Goal: Transaction & Acquisition: Purchase product/service

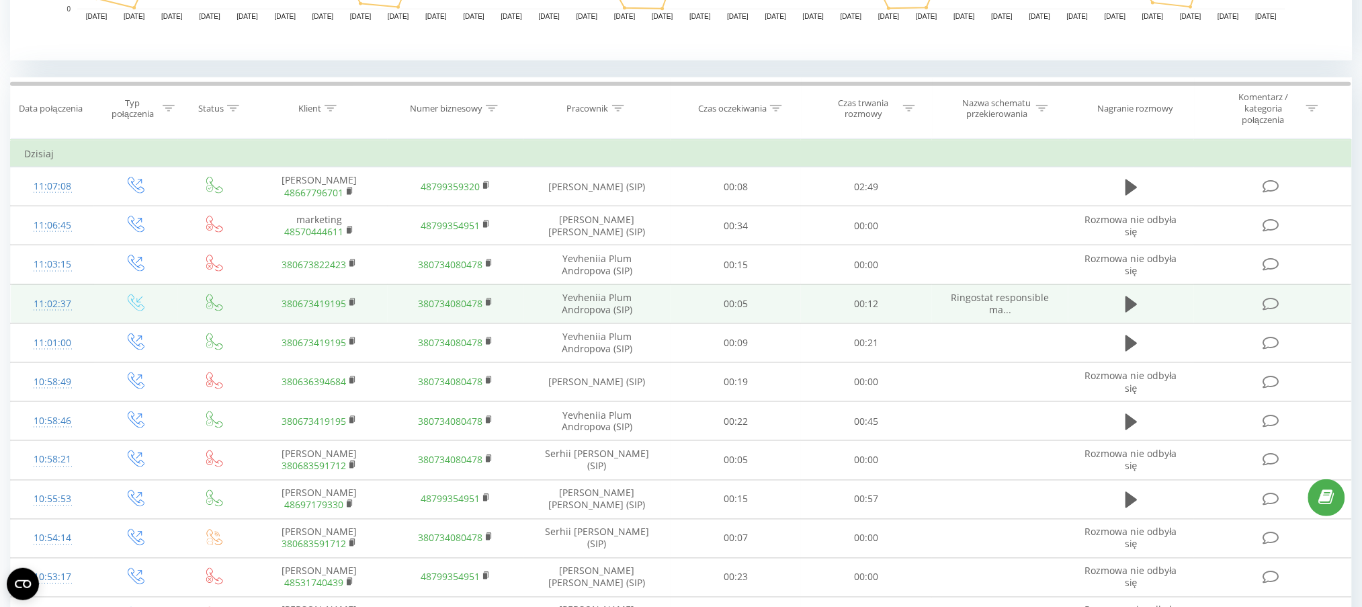
scroll to position [537, 0]
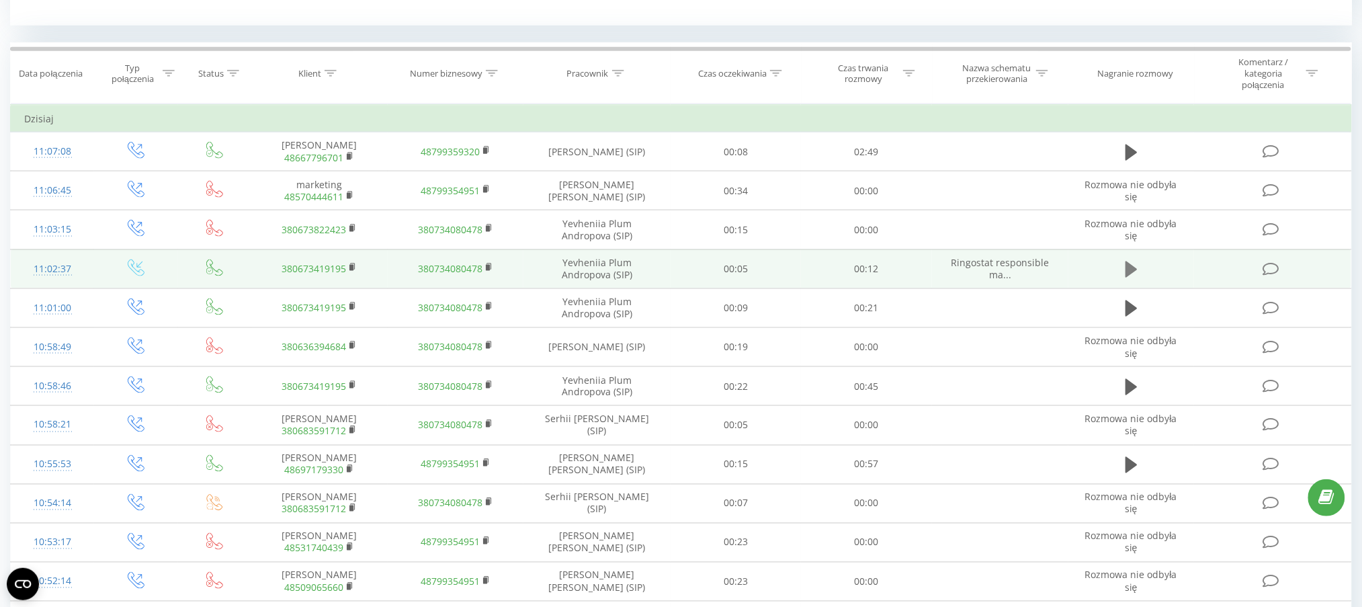
click at [1130, 275] on icon at bounding box center [1131, 269] width 12 height 19
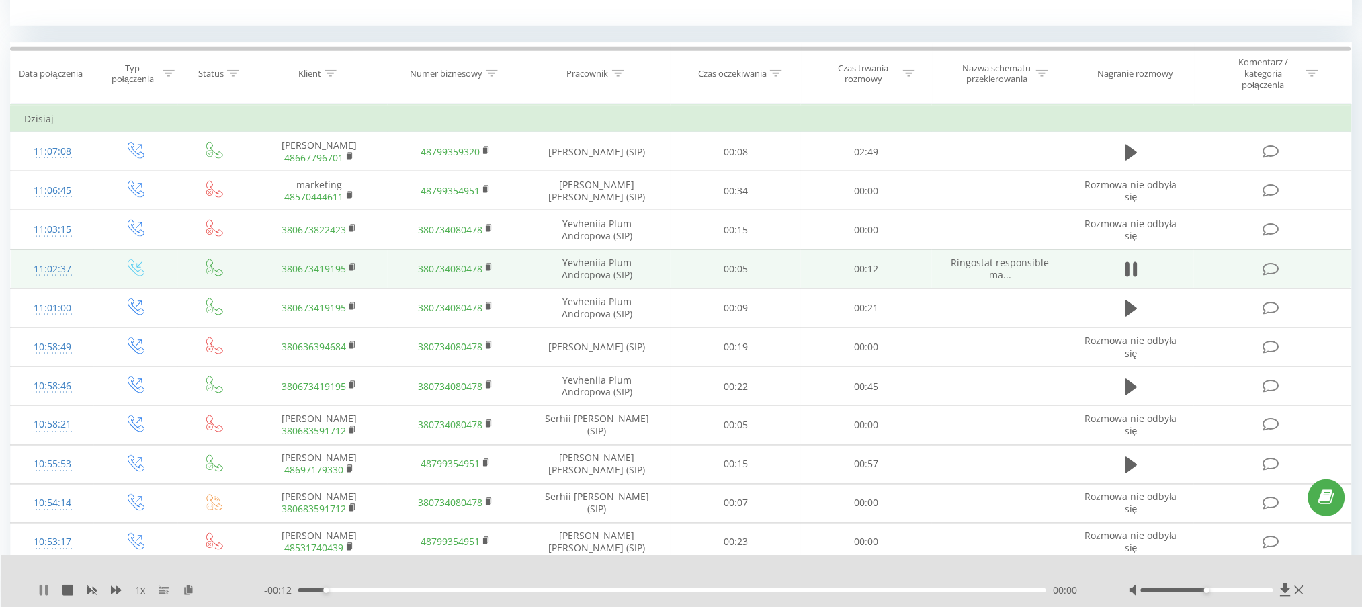
click at [40, 588] on icon at bounding box center [41, 589] width 3 height 11
click at [618, 77] on div at bounding box center [618, 73] width 12 height 11
drag, startPoint x: 610, startPoint y: 167, endPoint x: 609, endPoint y: 175, distance: 8.2
click at [610, 167] on input "text" at bounding box center [597, 176] width 118 height 24
type input "alderking"
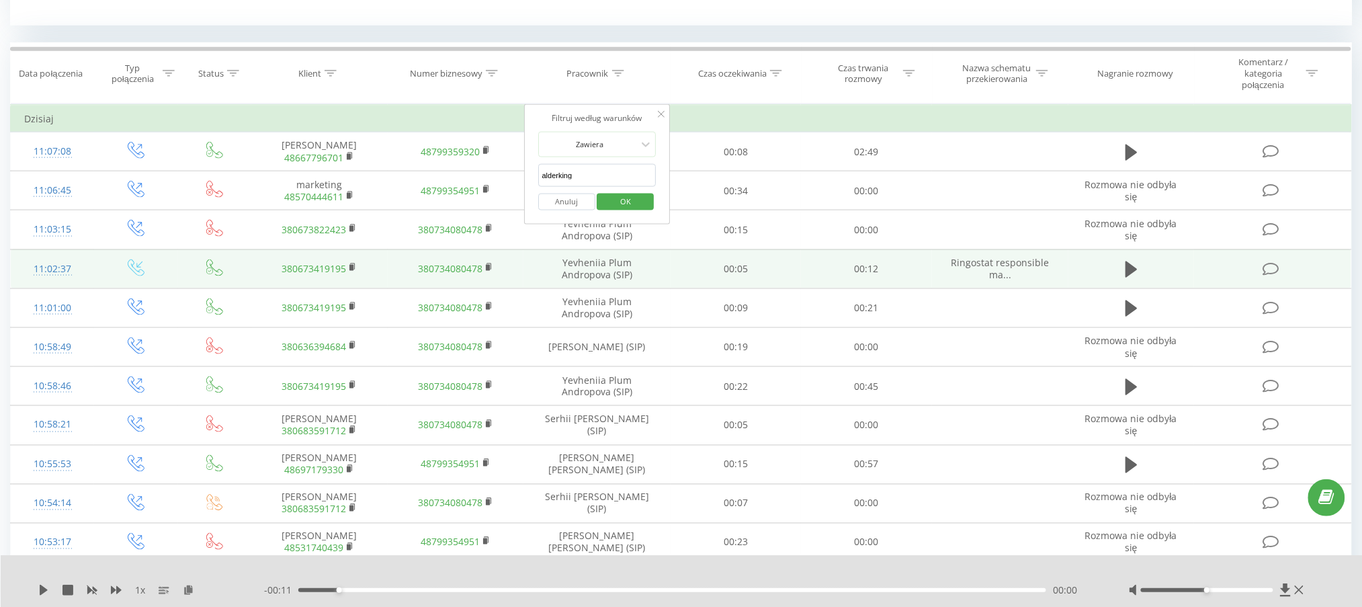
click at [635, 199] on span "OK" at bounding box center [626, 201] width 38 height 21
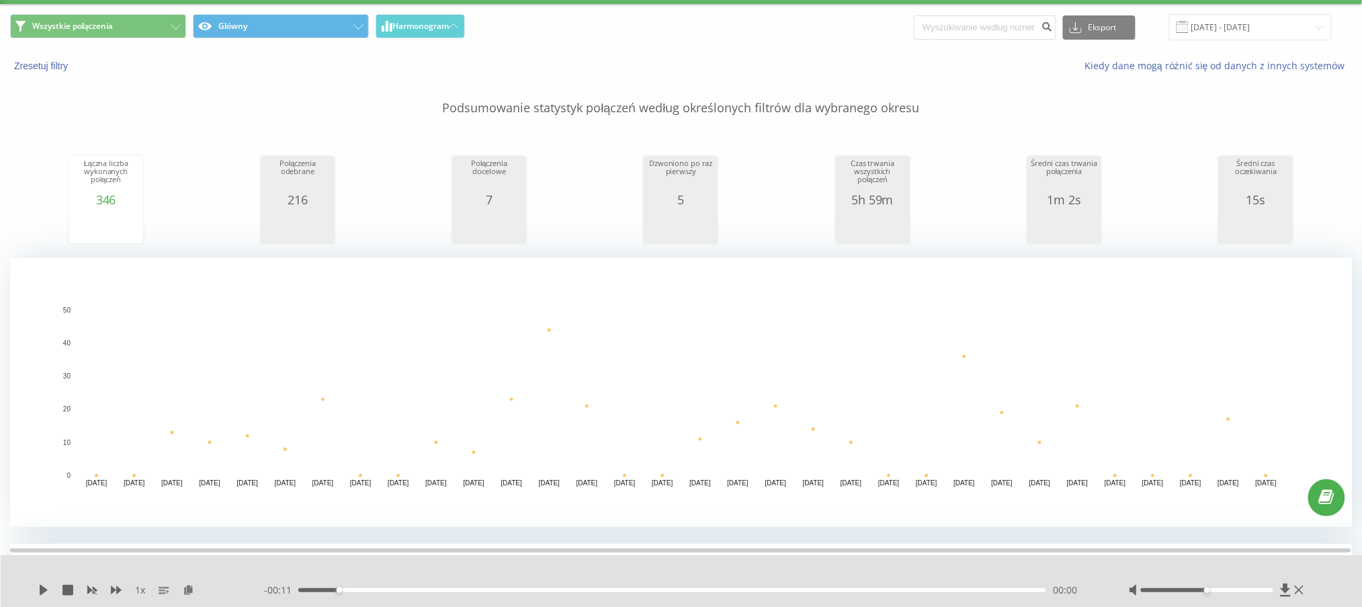
scroll to position [13, 0]
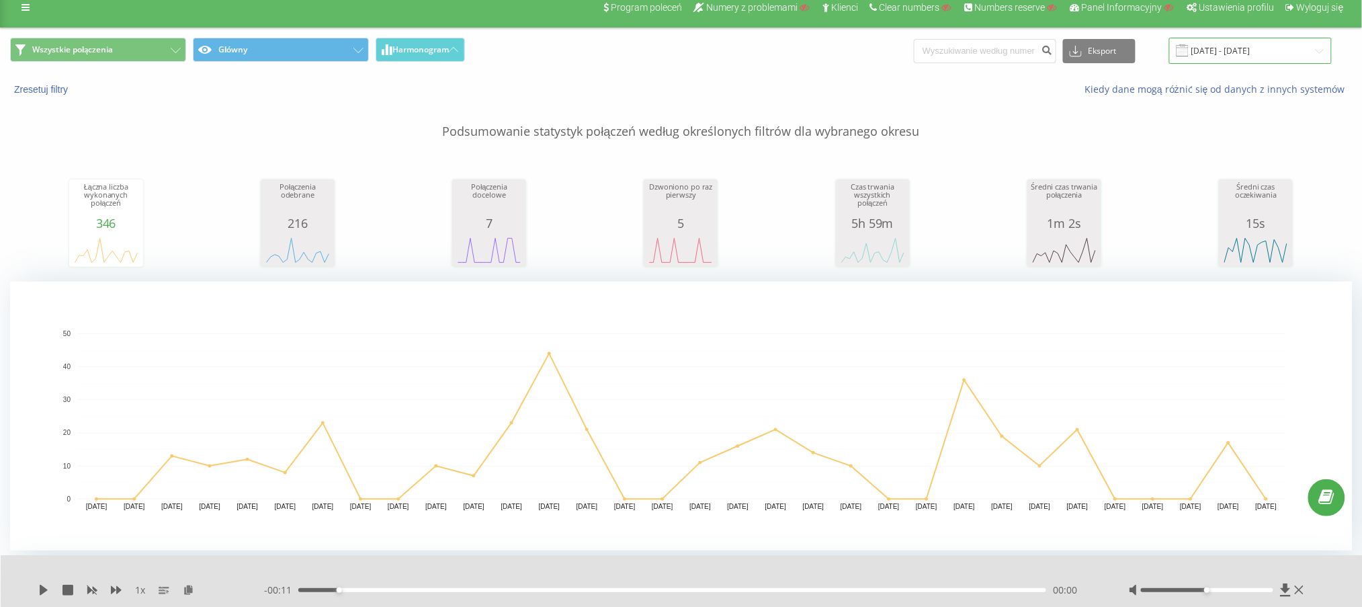
click at [1263, 52] on input "19.07.2025 - 19.08.2025" at bounding box center [1250, 51] width 163 height 26
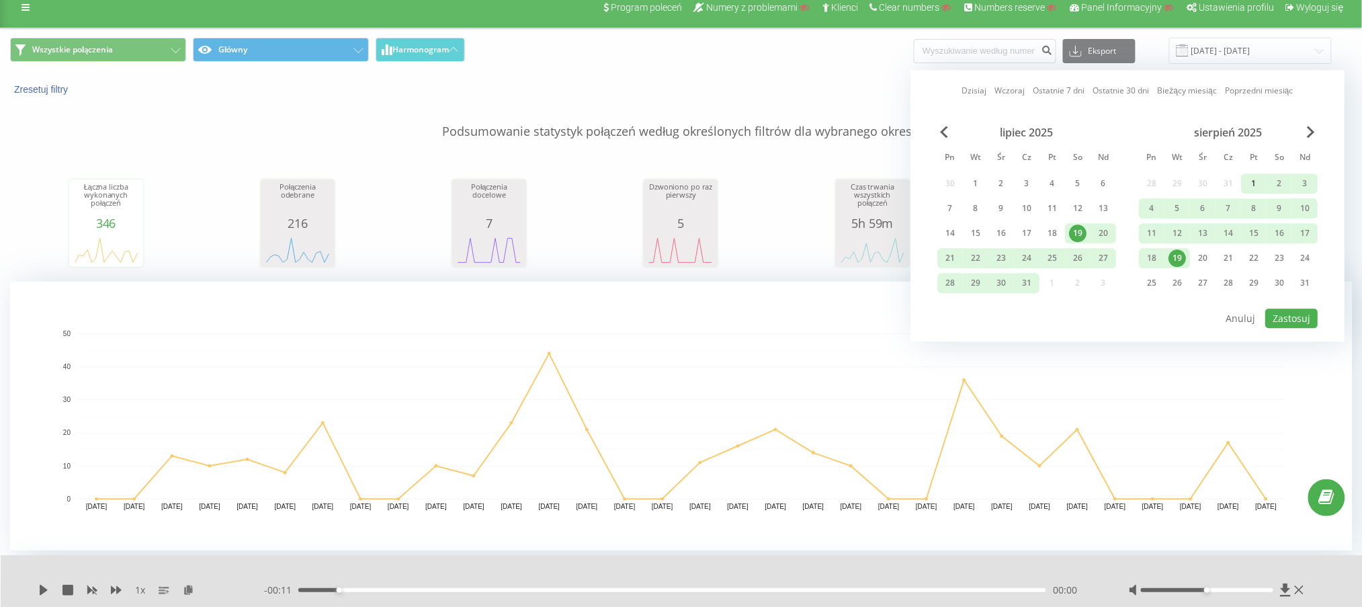
click at [1252, 175] on div "1" at bounding box center [1253, 183] width 17 height 17
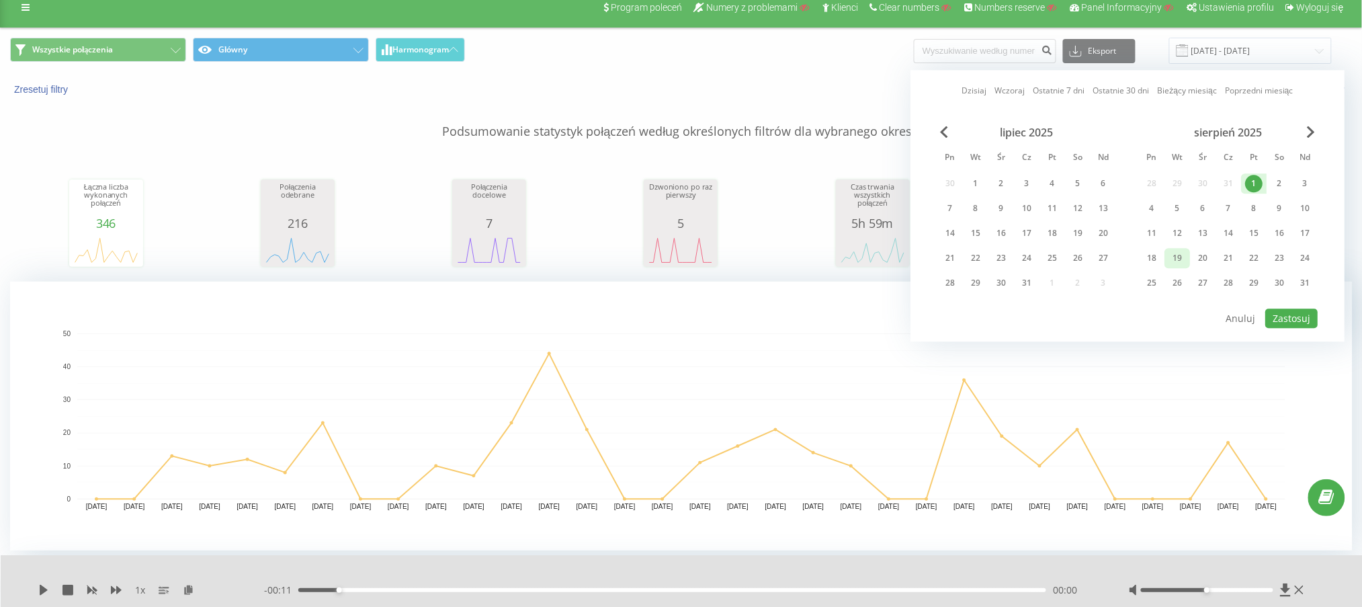
click at [1184, 250] on div "19" at bounding box center [1176, 257] width 17 height 17
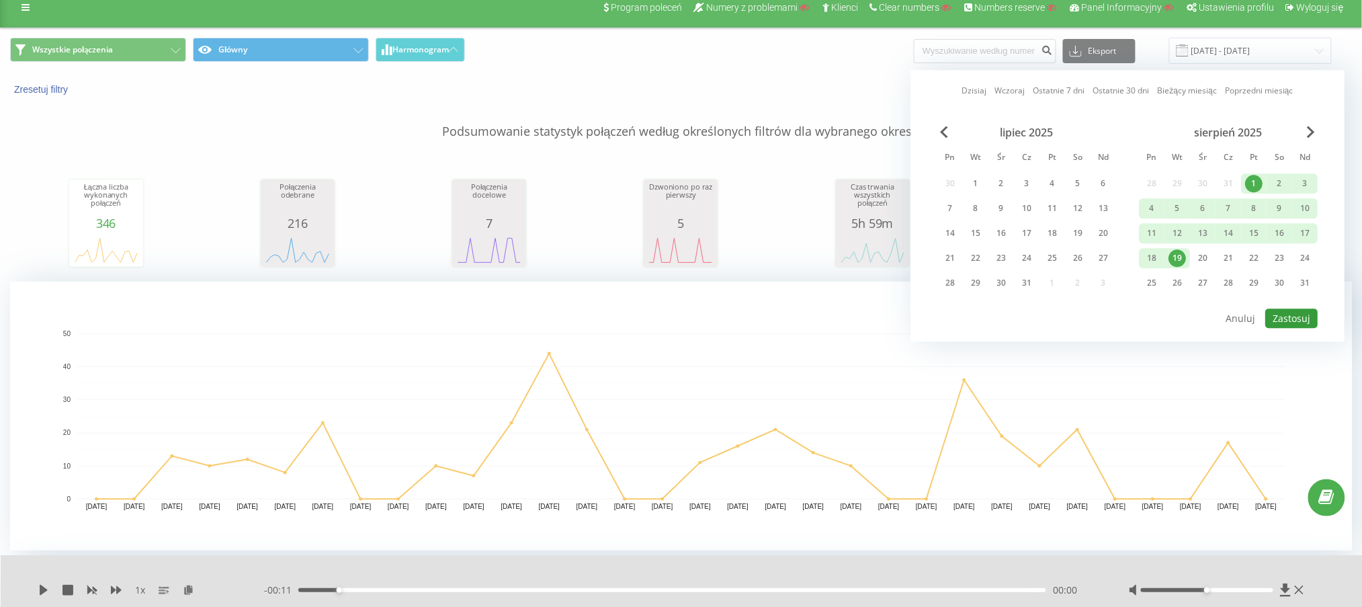
click at [1279, 314] on button "Zastosuj" at bounding box center [1291, 317] width 52 height 19
type input "01.08.2025 - 19.08.2025"
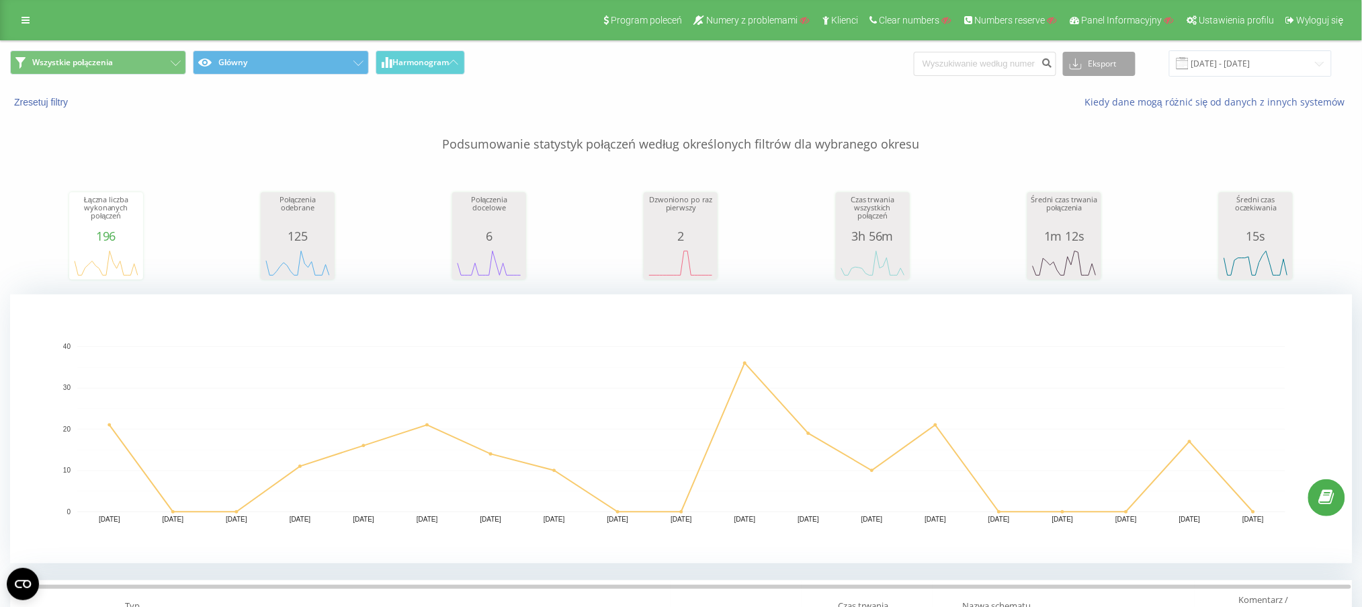
click at [1124, 57] on button "Eksport" at bounding box center [1099, 64] width 73 height 24
click at [1005, 110] on p "Podsumowanie statystyk połączeń według określonych filtrów dla wybranego okresu" at bounding box center [681, 131] width 1342 height 44
click at [256, 58] on button "Główny" at bounding box center [281, 62] width 176 height 24
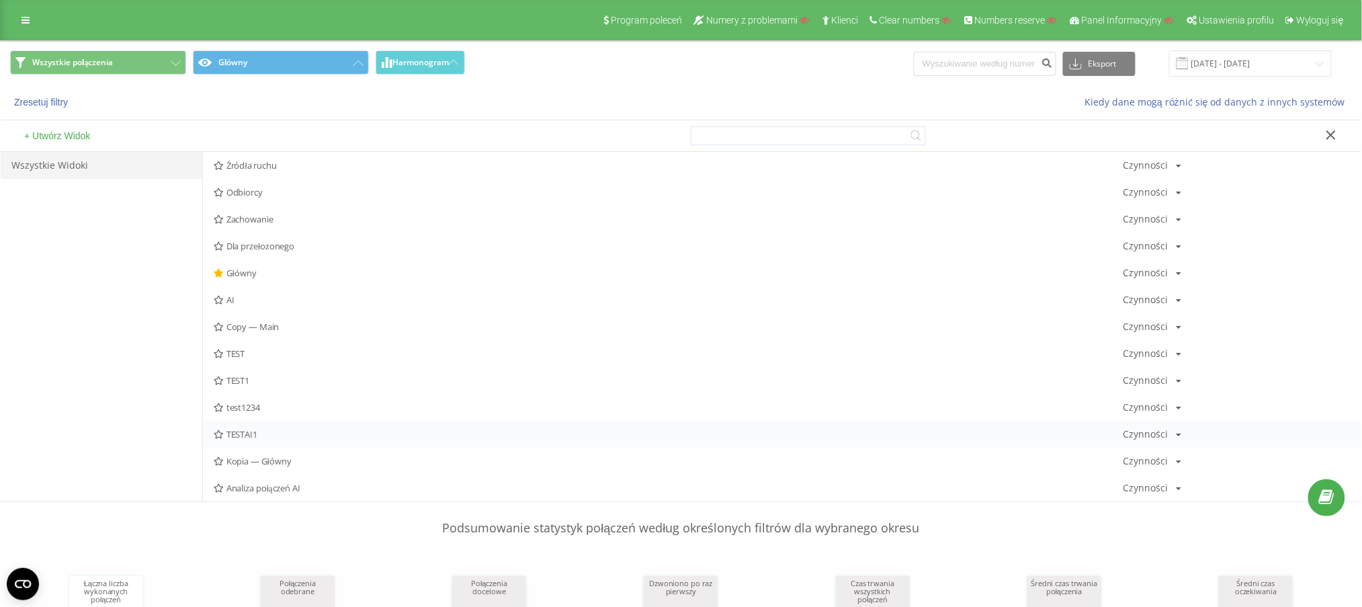
click at [240, 430] on span "TESTAI1" at bounding box center [669, 433] width 910 height 9
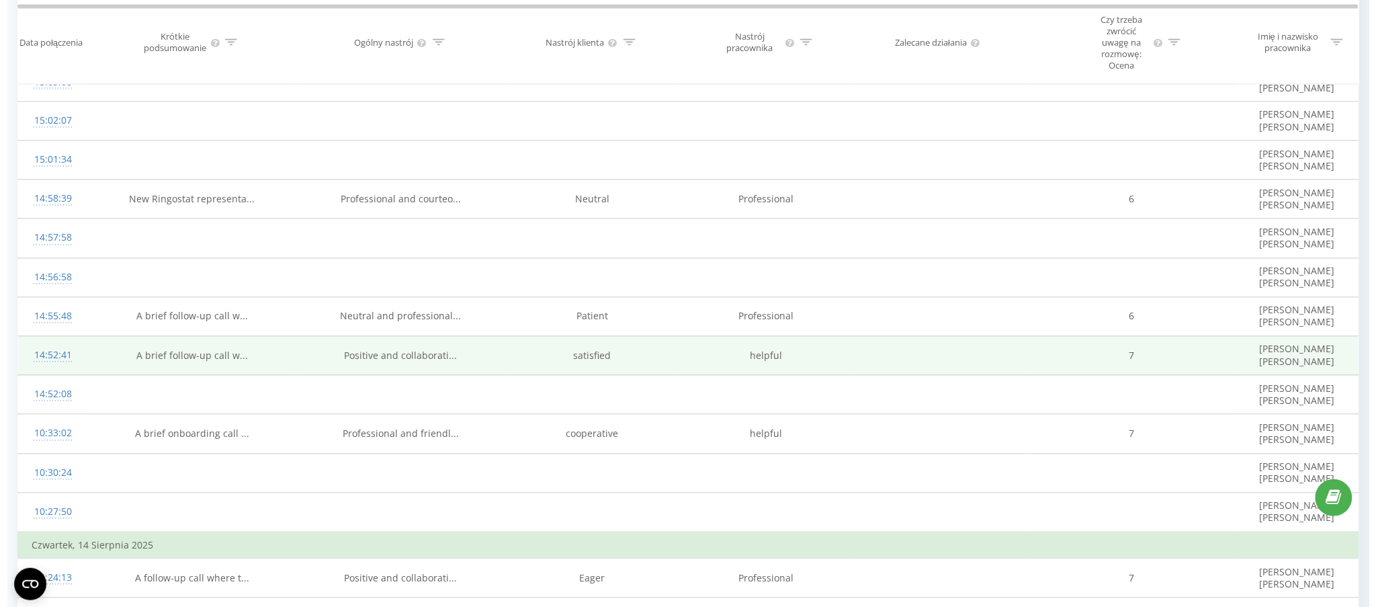
scroll to position [806, 0]
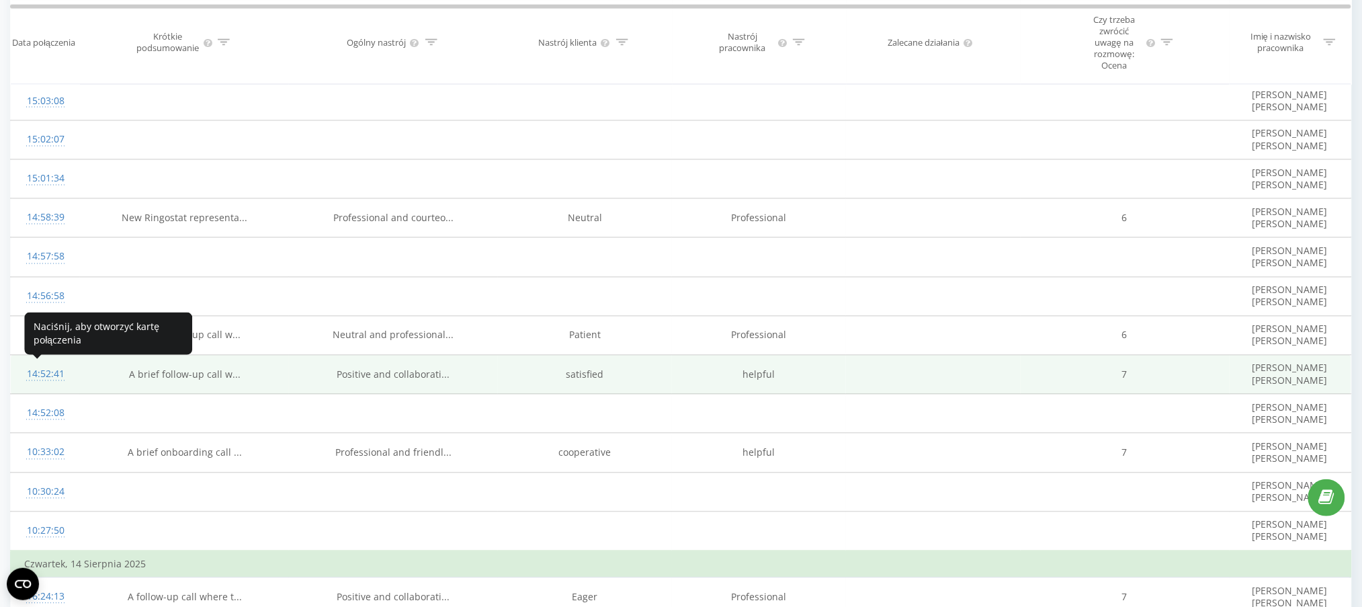
click at [46, 376] on div "14:52:41" at bounding box center [45, 374] width 42 height 26
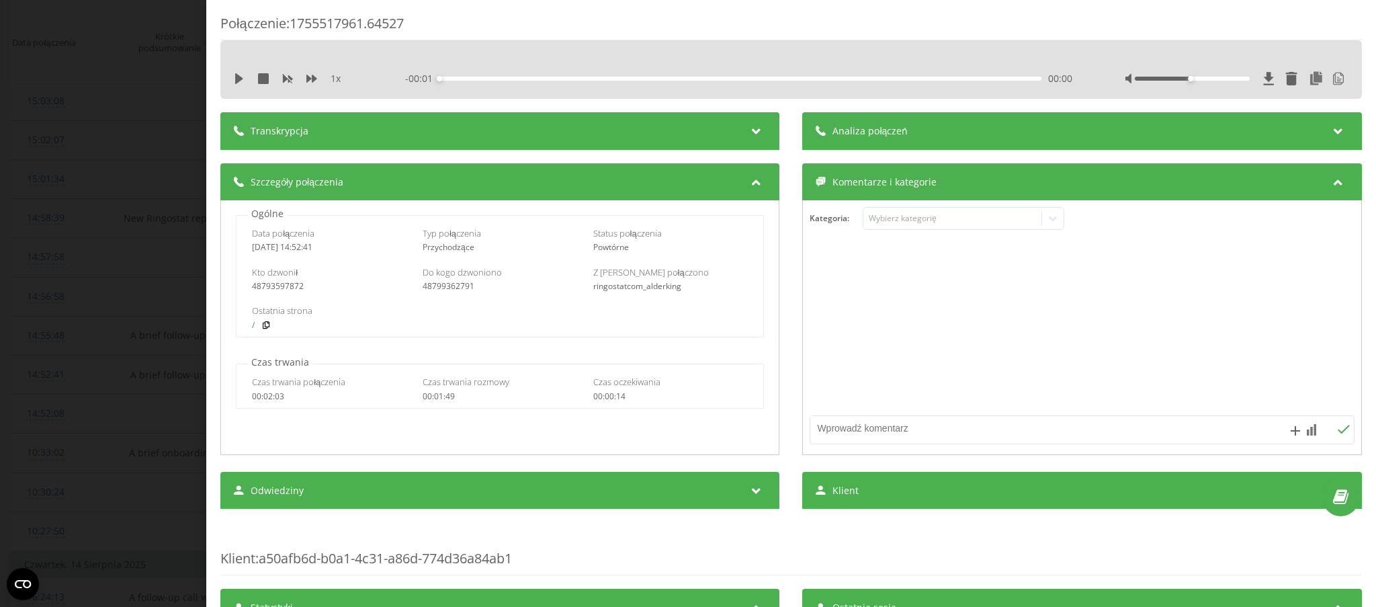
click at [516, 137] on div "Transkrypcja" at bounding box center [499, 131] width 559 height 38
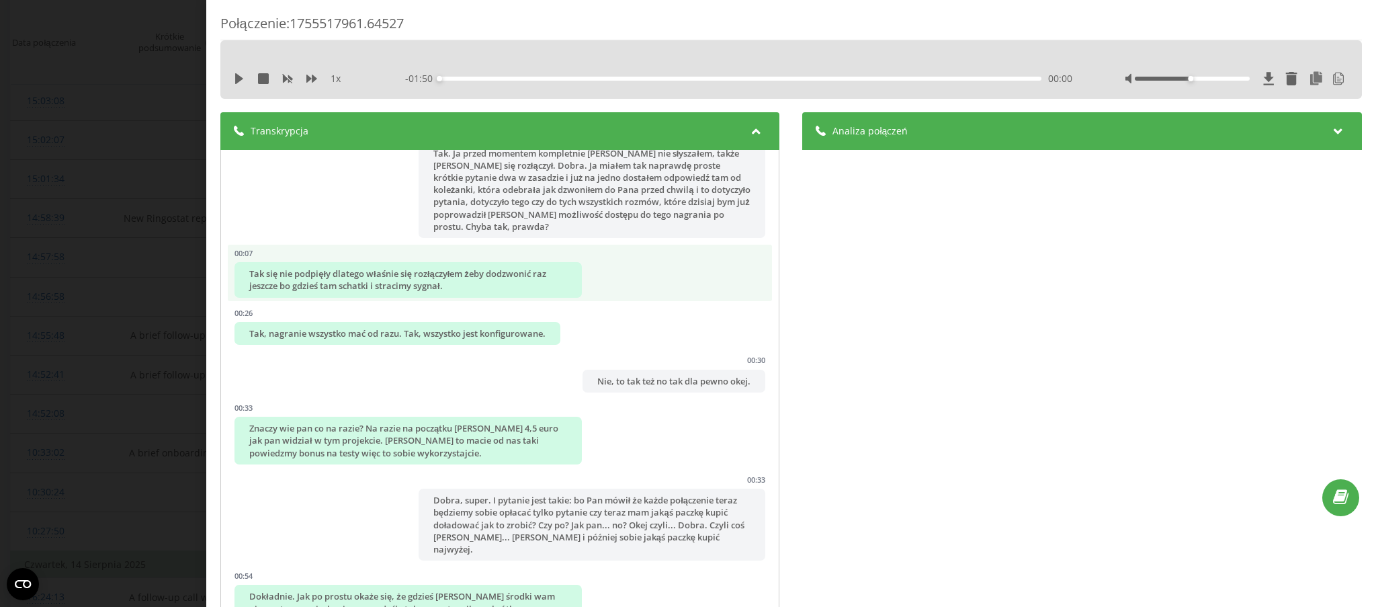
scroll to position [179, 0]
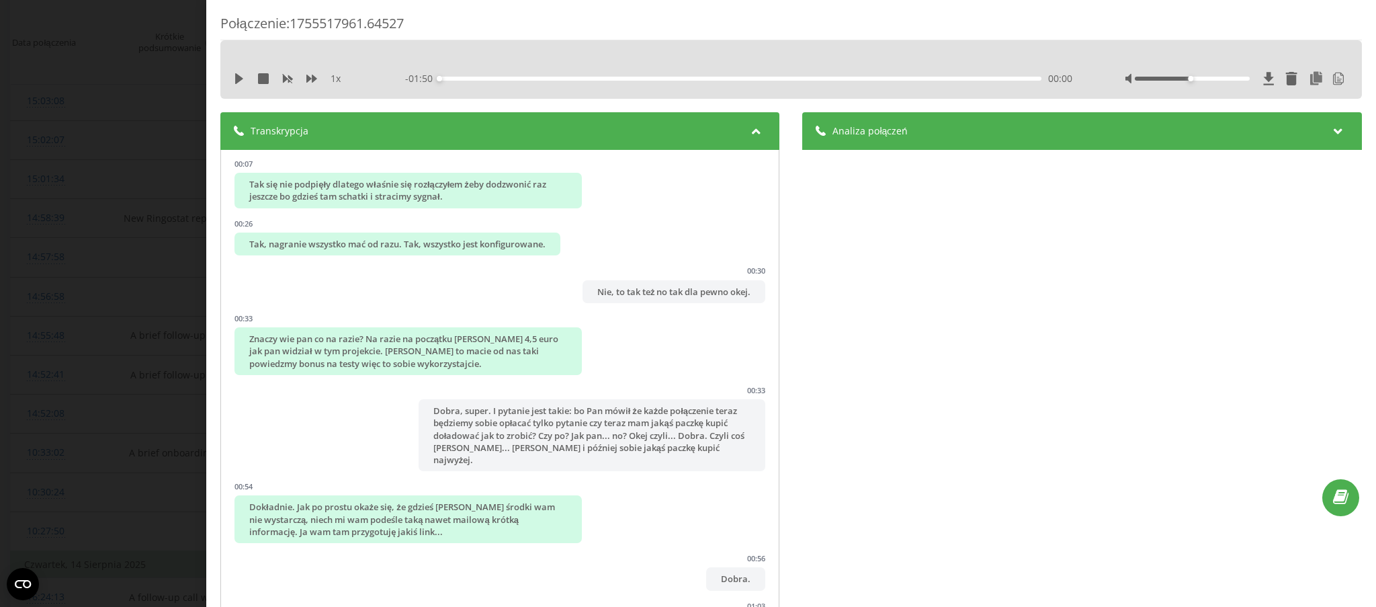
click at [1002, 138] on div "Analiza połączeń" at bounding box center [1082, 131] width 559 height 38
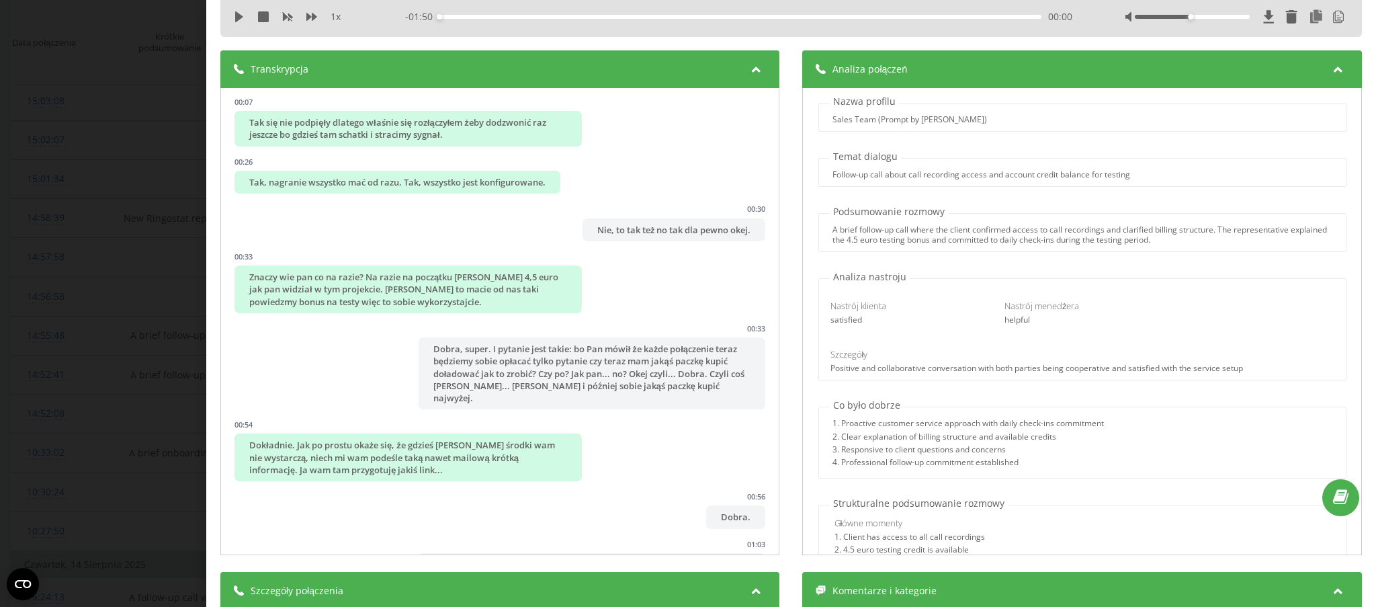
scroll to position [89, 0]
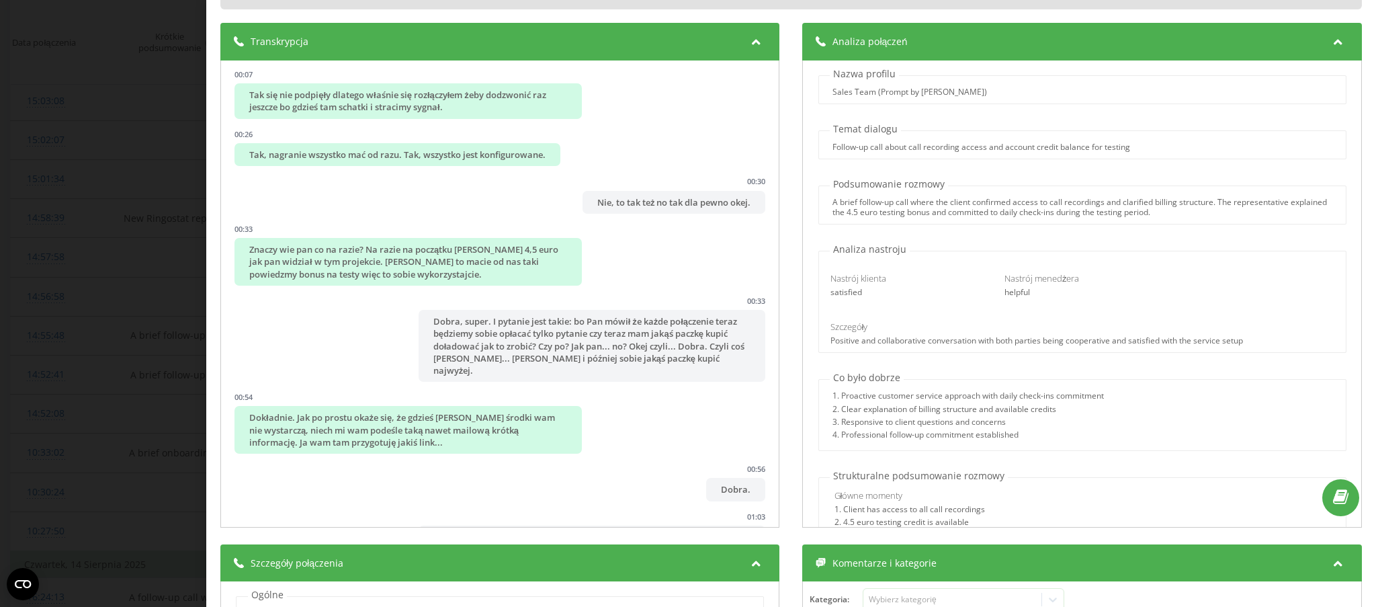
click at [922, 156] on div "Follow-up call about call recording access and account credit balance for testi…" at bounding box center [1082, 144] width 528 height 29
click at [920, 208] on div "A brief follow-up call where the client confirmed access to call recordings and…" at bounding box center [1082, 207] width 500 height 19
click at [915, 324] on div "Szczegóły" at bounding box center [1082, 326] width 504 height 12
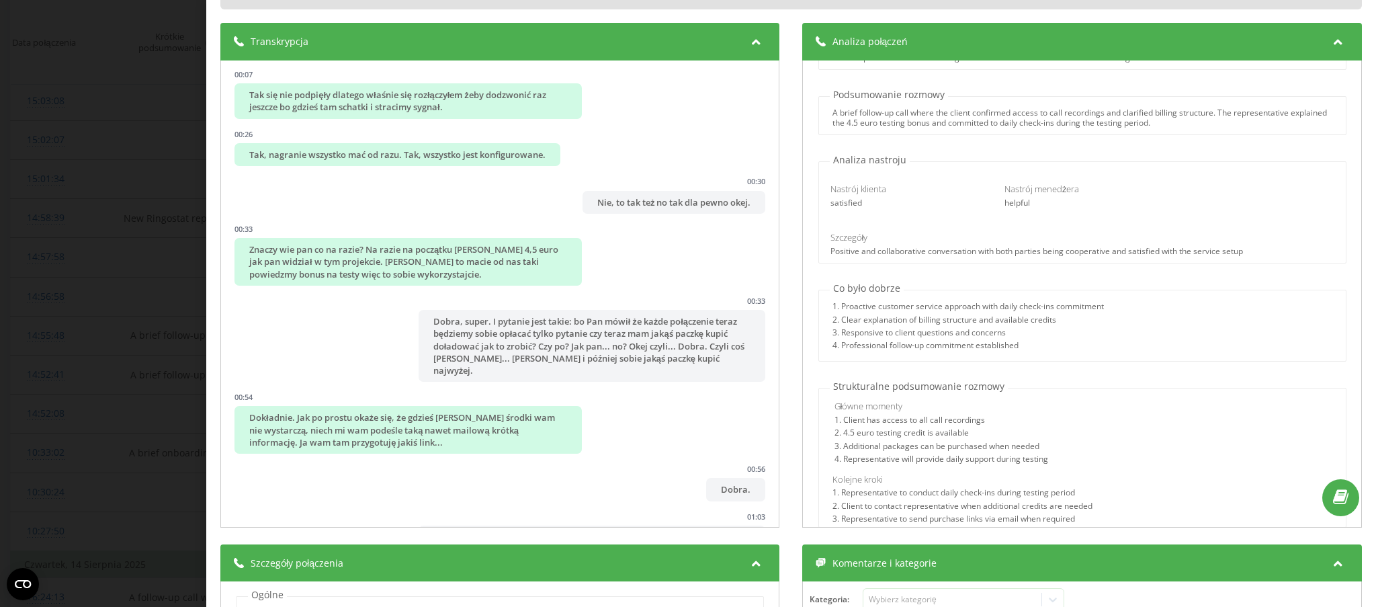
scroll to position [179, 0]
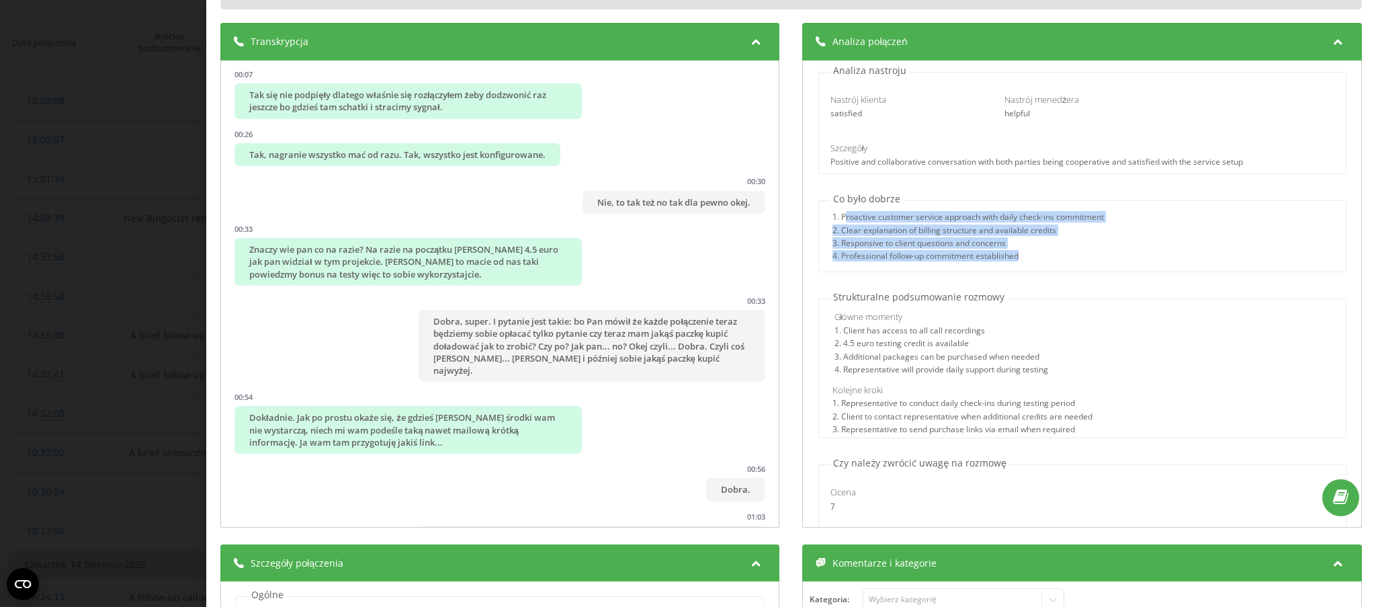
drag, startPoint x: 840, startPoint y: 216, endPoint x: 1038, endPoint y: 256, distance: 202.1
click at [1037, 255] on div "1. Proactive customer service approach with daily check-ins commitment 2. Clear…" at bounding box center [967, 238] width 271 height 52
click at [1065, 257] on div "4. Professional follow-up commitment established" at bounding box center [967, 257] width 271 height 13
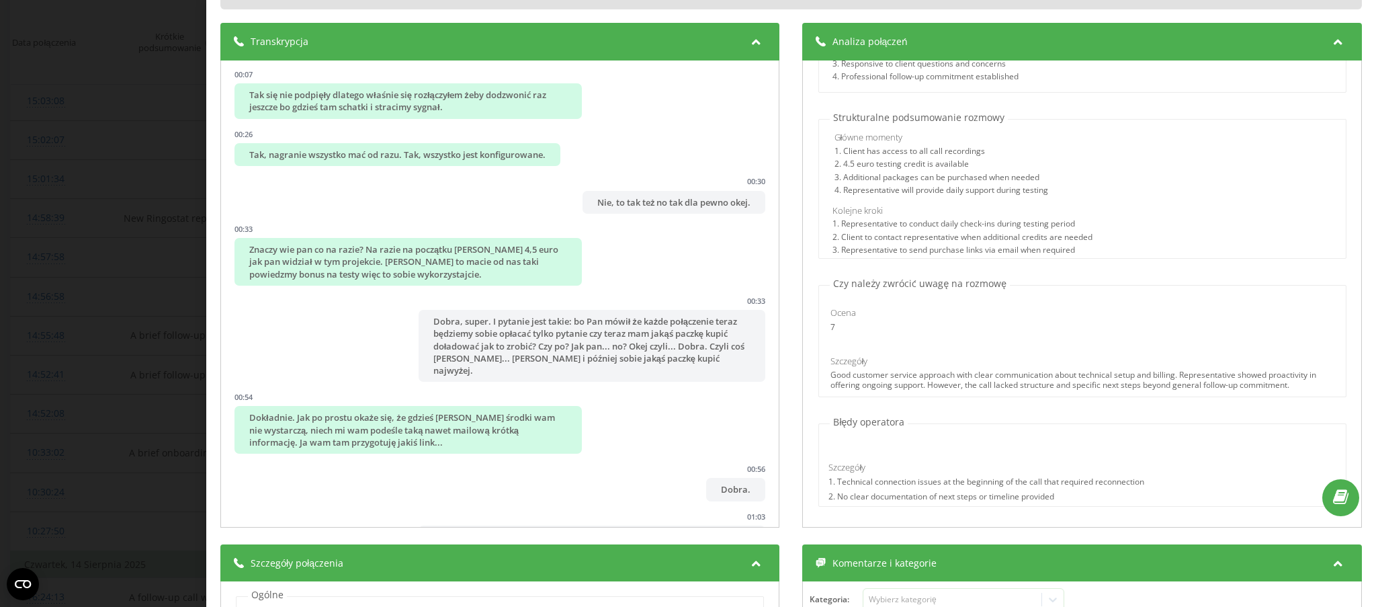
scroll to position [269, 0]
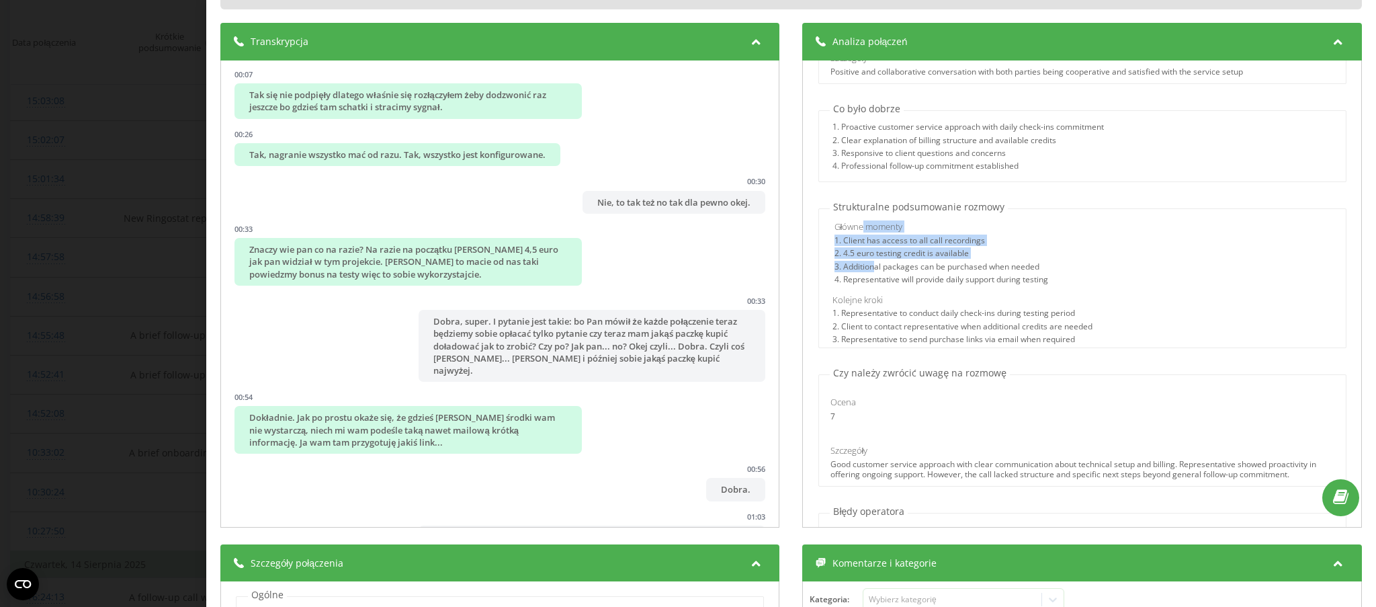
drag, startPoint x: 863, startPoint y: 259, endPoint x: 867, endPoint y: 267, distance: 9.3
click at [867, 267] on div "Główne momenty 1. Client has access to all call recordings 2. 4.5 euro testing …" at bounding box center [1084, 254] width 500 height 68
click at [919, 268] on div "3. Additional packages can be purchased when needed" at bounding box center [1084, 268] width 500 height 13
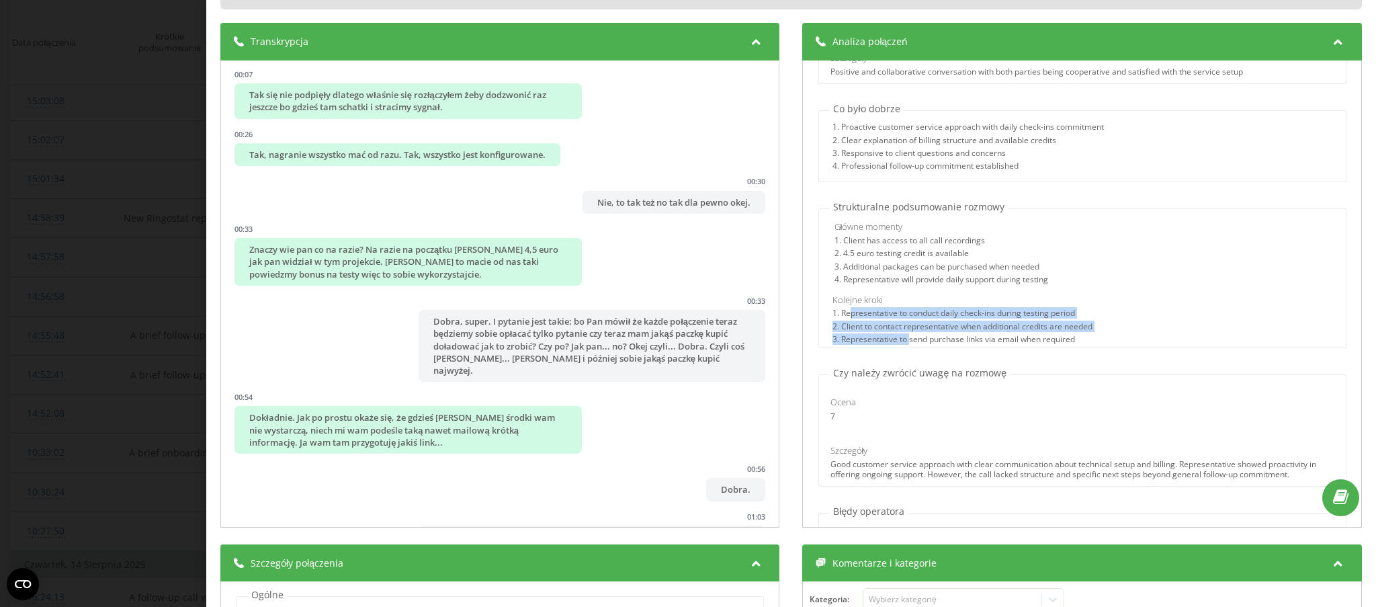
drag, startPoint x: 842, startPoint y: 316, endPoint x: 911, endPoint y: 343, distance: 74.2
click at [908, 343] on div "1. Representative to conduct daily check-ins during testing period 2. Client to…" at bounding box center [1082, 327] width 500 height 39
click at [974, 335] on div "3. Representative to send purchase links via email when required" at bounding box center [1082, 341] width 500 height 13
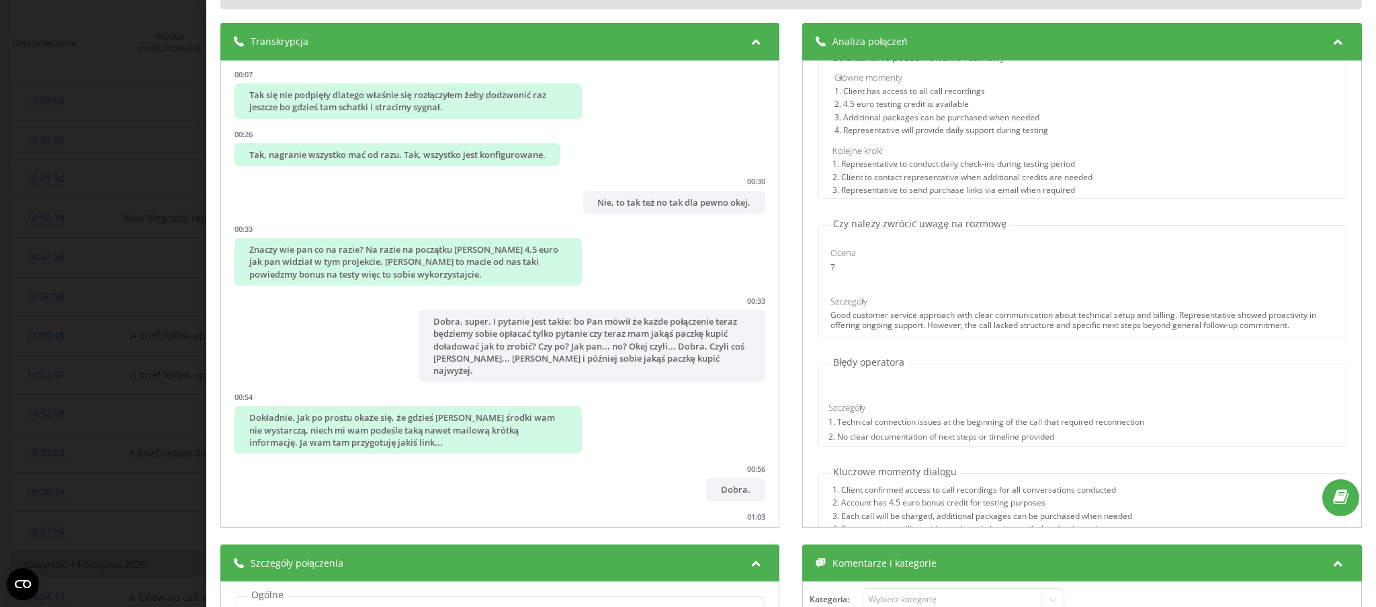
scroll to position [447, 0]
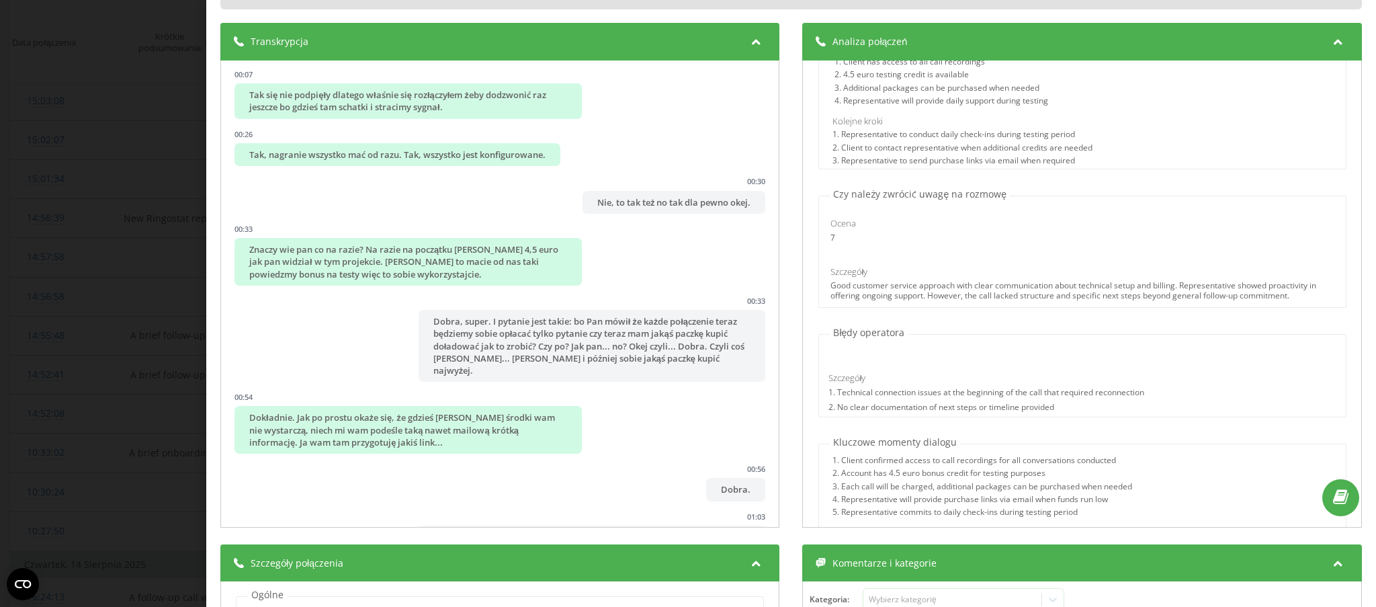
drag, startPoint x: 825, startPoint y: 236, endPoint x: 842, endPoint y: 238, distance: 17.5
click at [843, 238] on div "7" at bounding box center [907, 237] width 155 height 9
drag, startPoint x: 850, startPoint y: 290, endPoint x: 1170, endPoint y: 286, distance: 319.8
click at [1170, 286] on div "Good customer service approach with clear communication about technical setup a…" at bounding box center [1082, 290] width 504 height 19
click at [1205, 296] on div "Good customer service approach with clear communication about technical setup a…" at bounding box center [1082, 290] width 504 height 19
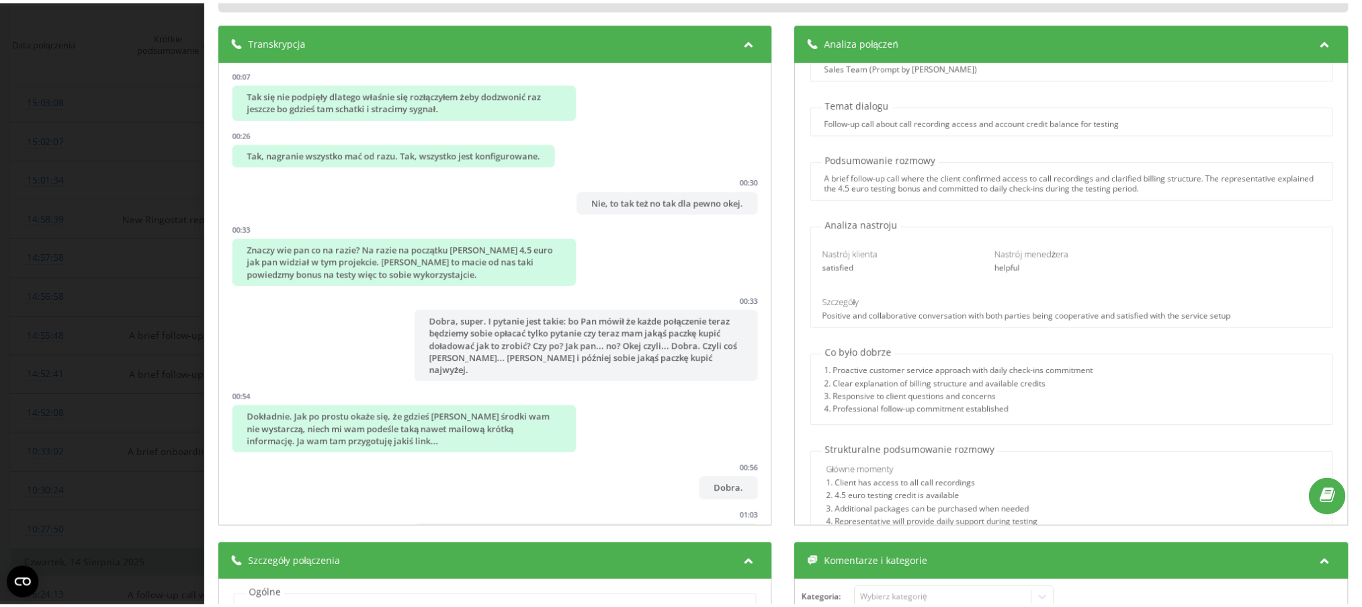
scroll to position [0, 0]
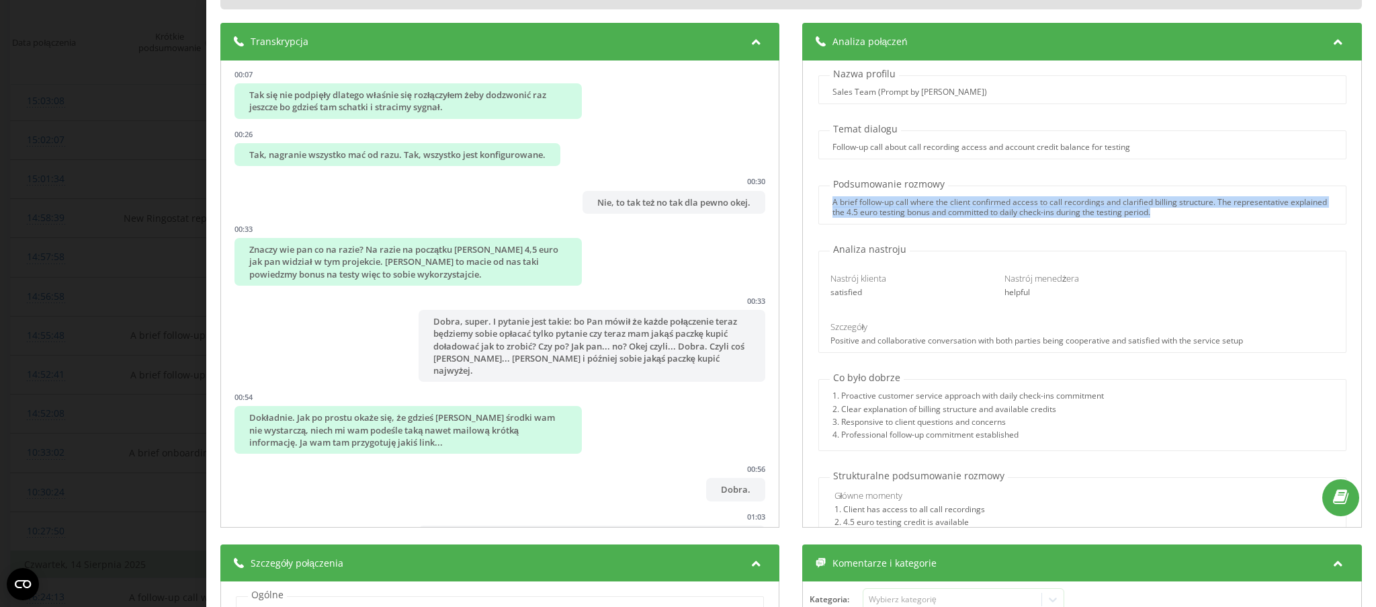
drag, startPoint x: 863, startPoint y: 204, endPoint x: 1213, endPoint y: 218, distance: 350.3
click at [1213, 218] on div "A brief follow-up call where the client confirmed access to call recordings and…" at bounding box center [1082, 204] width 528 height 39
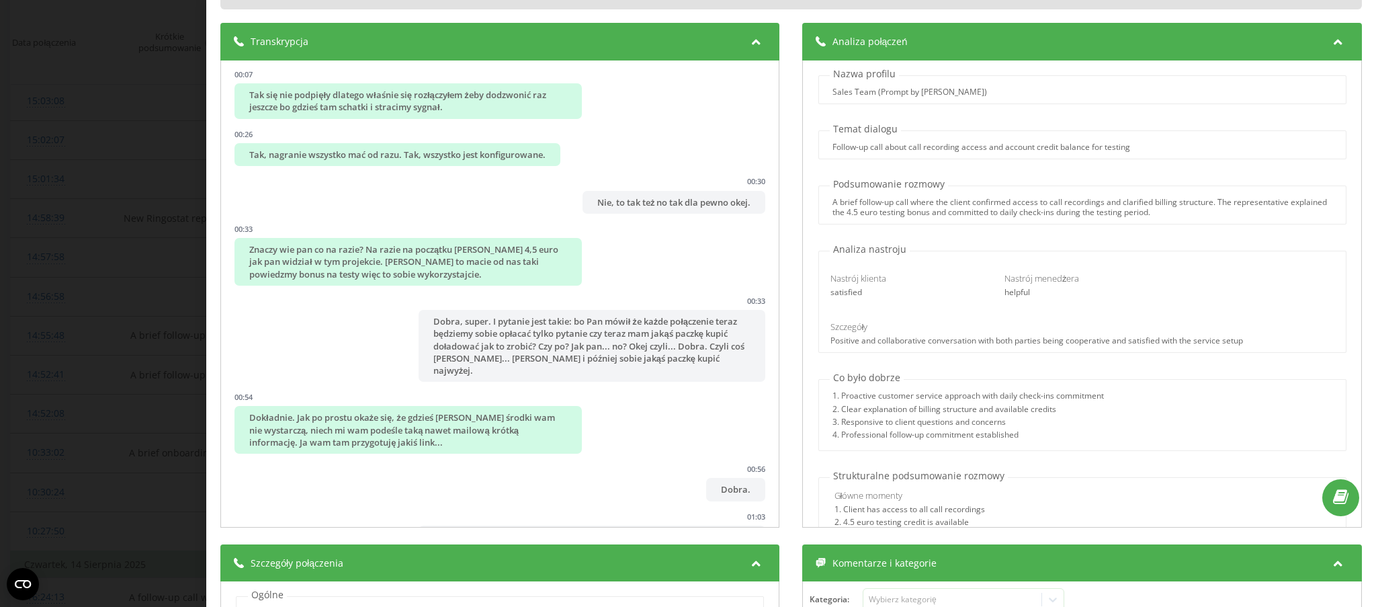
click at [786, 105] on div "Transkrypcja 00:00 Dzień dobry panie młode, że teraz Cię słyszymy. 00:00 Tak. J…" at bounding box center [790, 277] width 1141 height 508
click at [125, 74] on div "Połączenie : 1755517961.64527 1 x - 01:50 00:00 00:00 Transkrypcja 00:00 Dzień …" at bounding box center [688, 303] width 1376 height 607
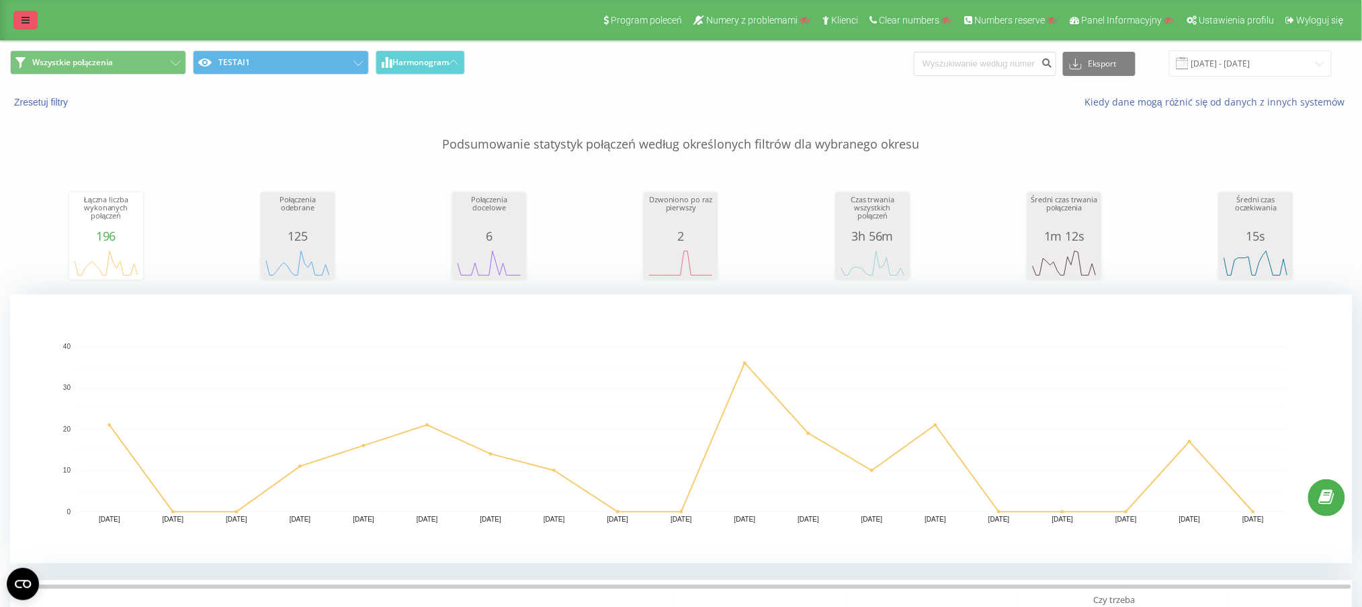
click at [28, 28] on div "Program poleceń Numery z problemami Klienci Clear numbers Numbers reserve Panel…" at bounding box center [681, 20] width 1362 height 40
click at [31, 24] on link at bounding box center [25, 20] width 24 height 19
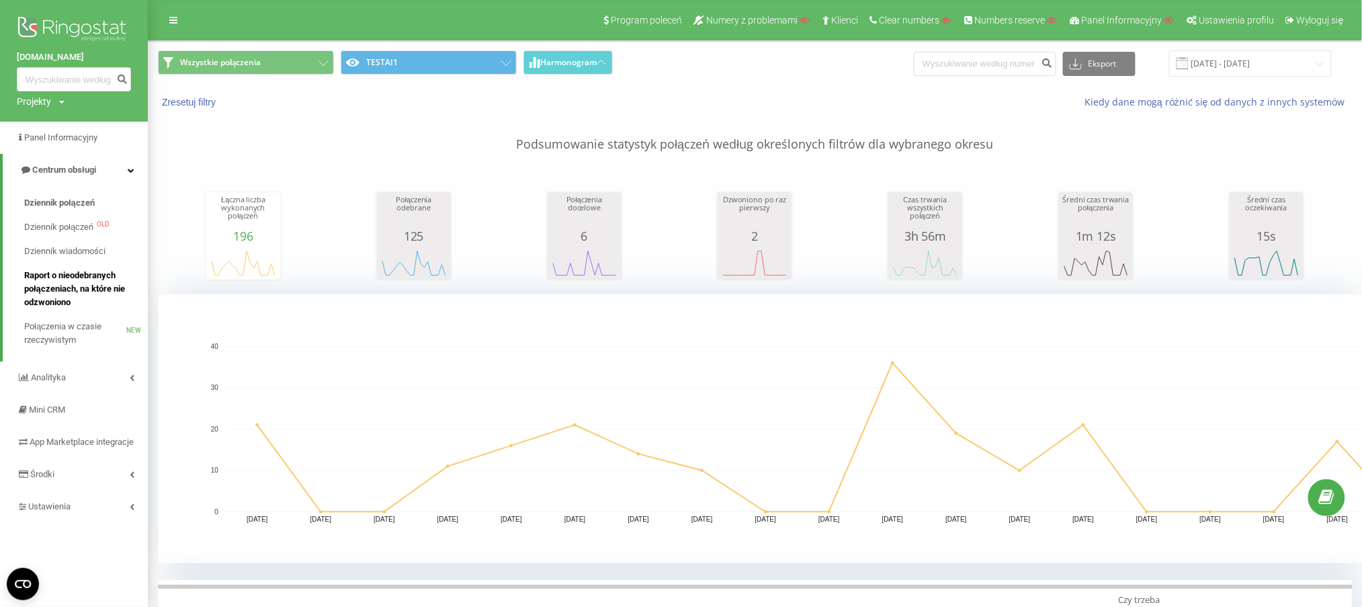
click at [47, 286] on span "Raport o nieodebranych połączeniach, na które nie odzwoniono" at bounding box center [82, 289] width 117 height 40
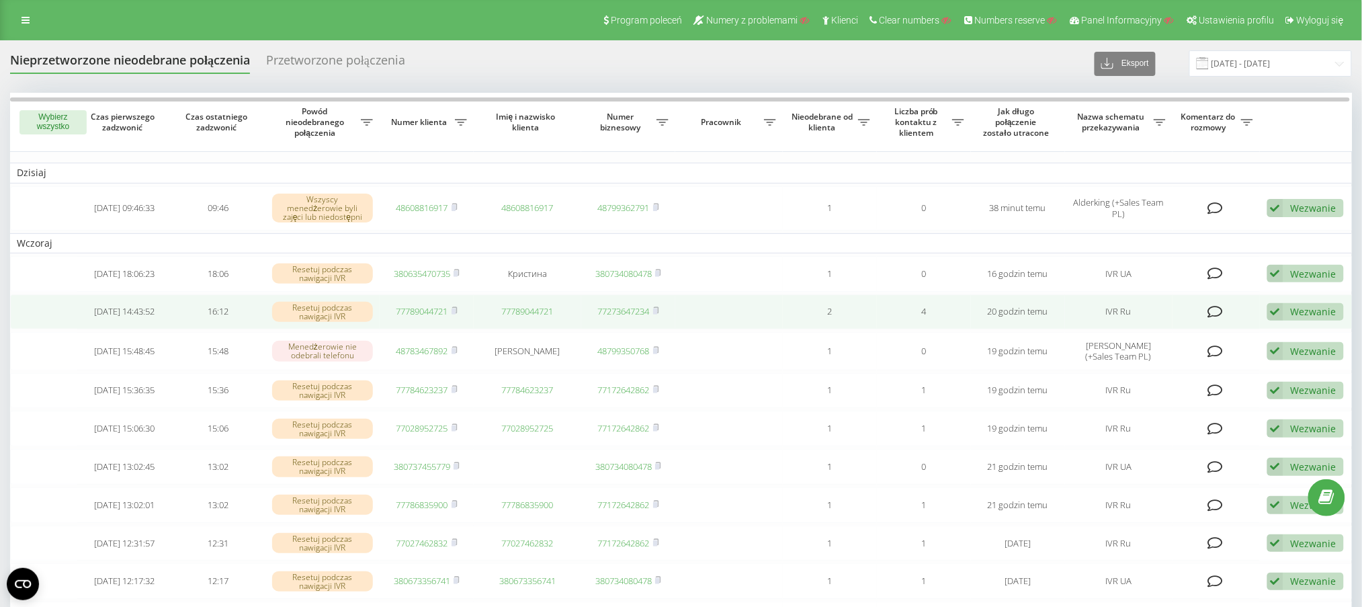
click at [1295, 314] on div "Wezwanie" at bounding box center [1313, 311] width 46 height 13
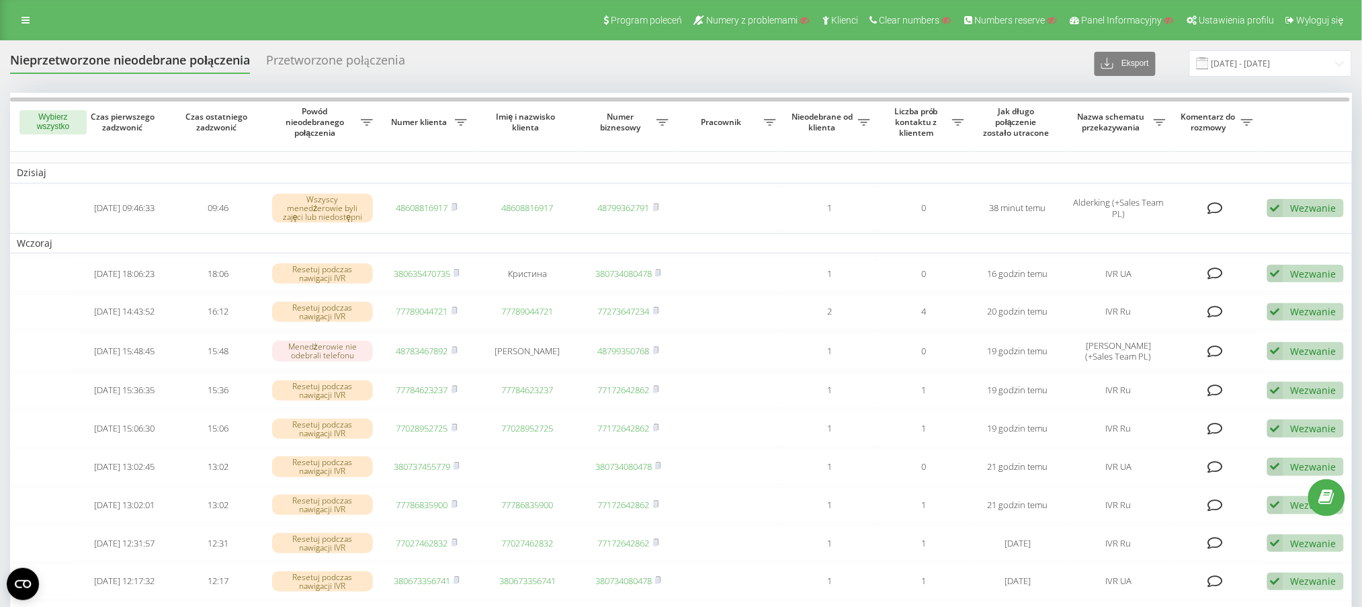
click at [572, 42] on div "Nieprzetworzone nieodebrane połączenia Przetworzone połączenia Eksport .csv .xl…" at bounding box center [681, 592] width 1362 height 1104
click at [23, 19] on icon at bounding box center [25, 19] width 8 height 9
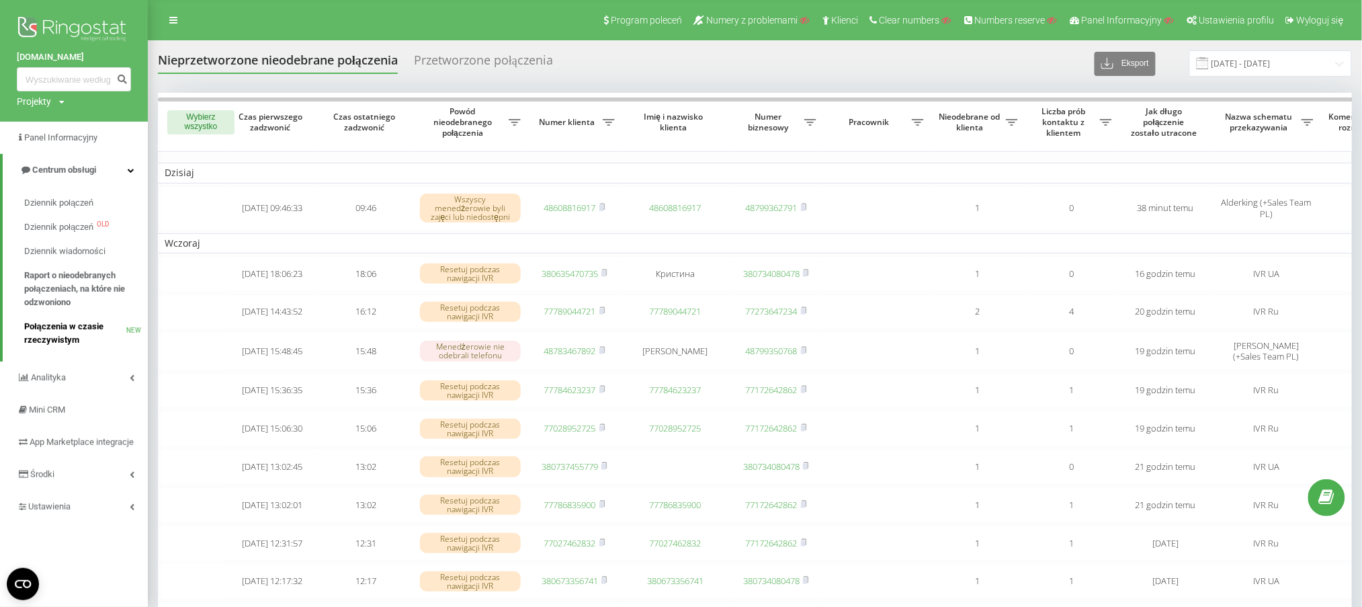
click at [49, 337] on span "Połączenia w czasie rzeczywistym" at bounding box center [75, 333] width 102 height 27
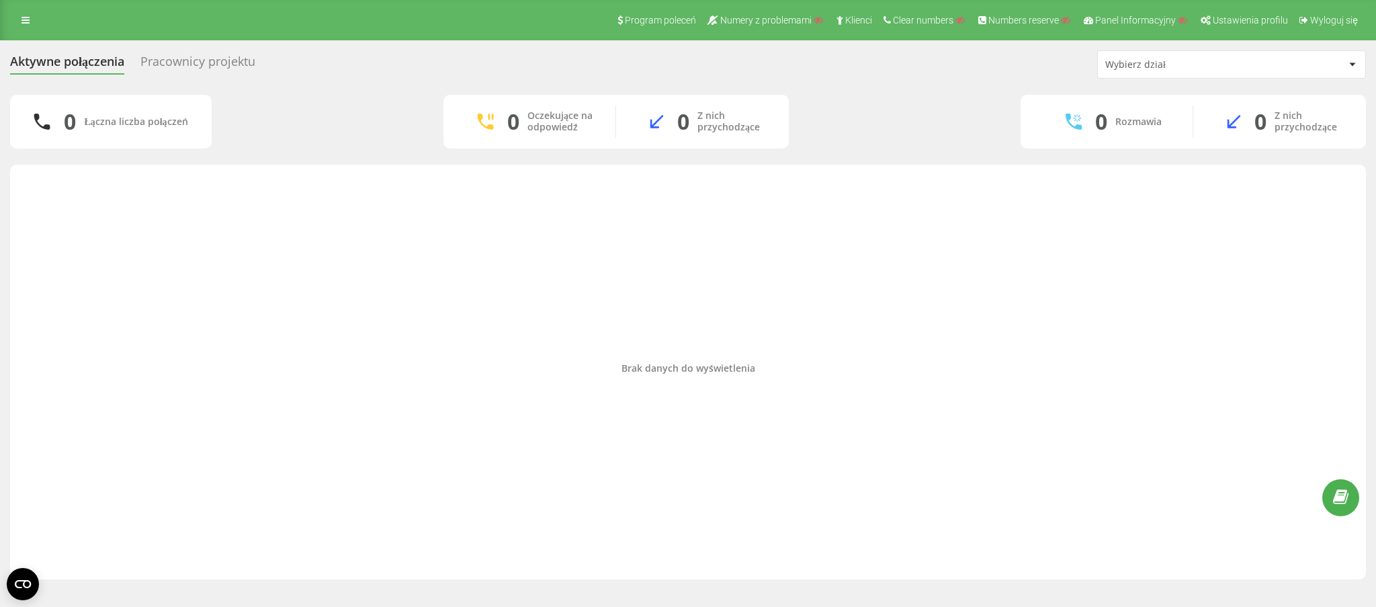
click at [238, 57] on div "Pracownicy projektu" at bounding box center [197, 64] width 115 height 21
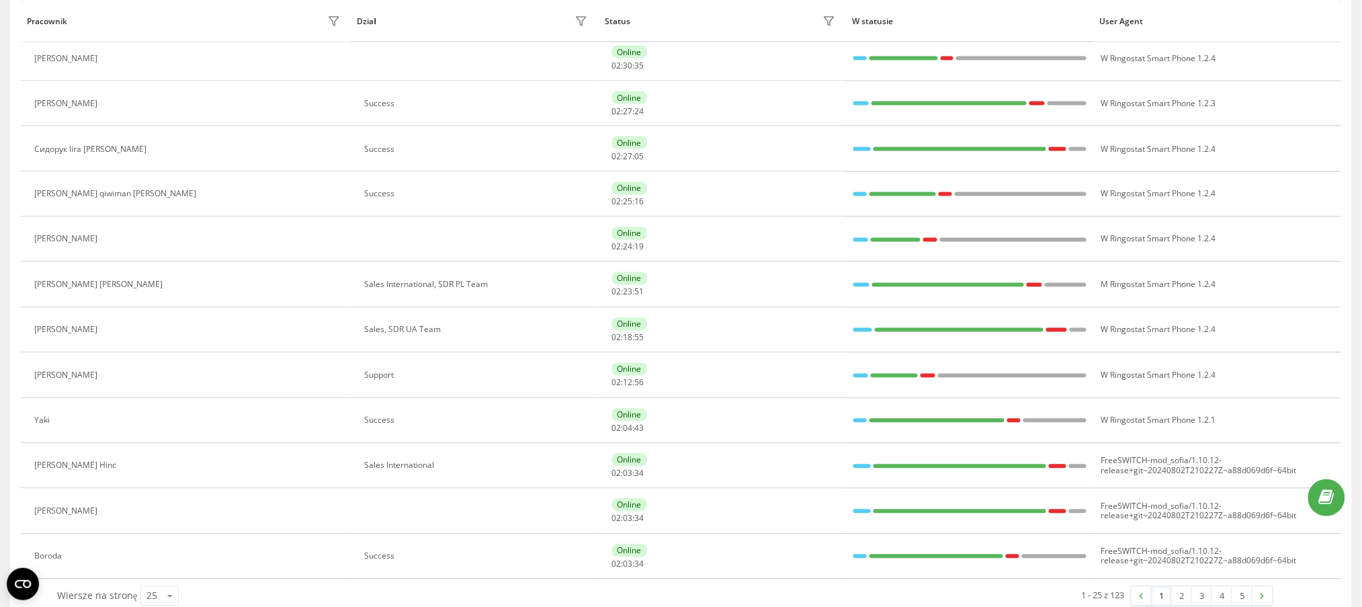
scroll to position [790, 0]
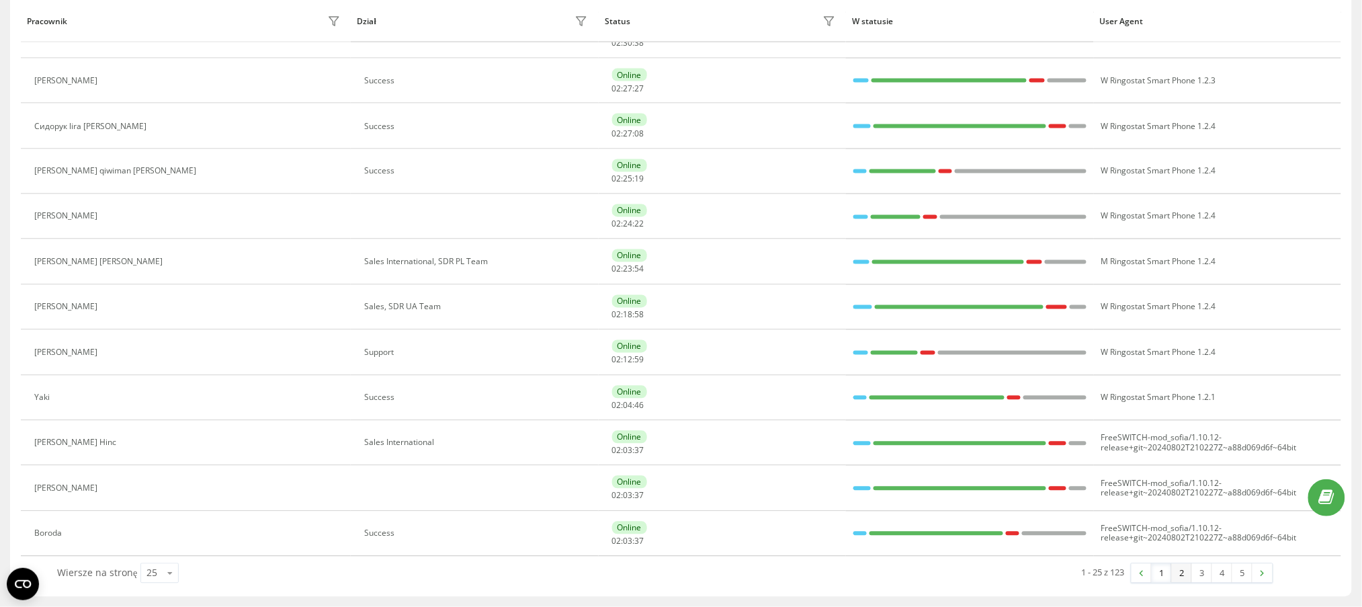
click at [1180, 569] on link "2" at bounding box center [1182, 573] width 20 height 19
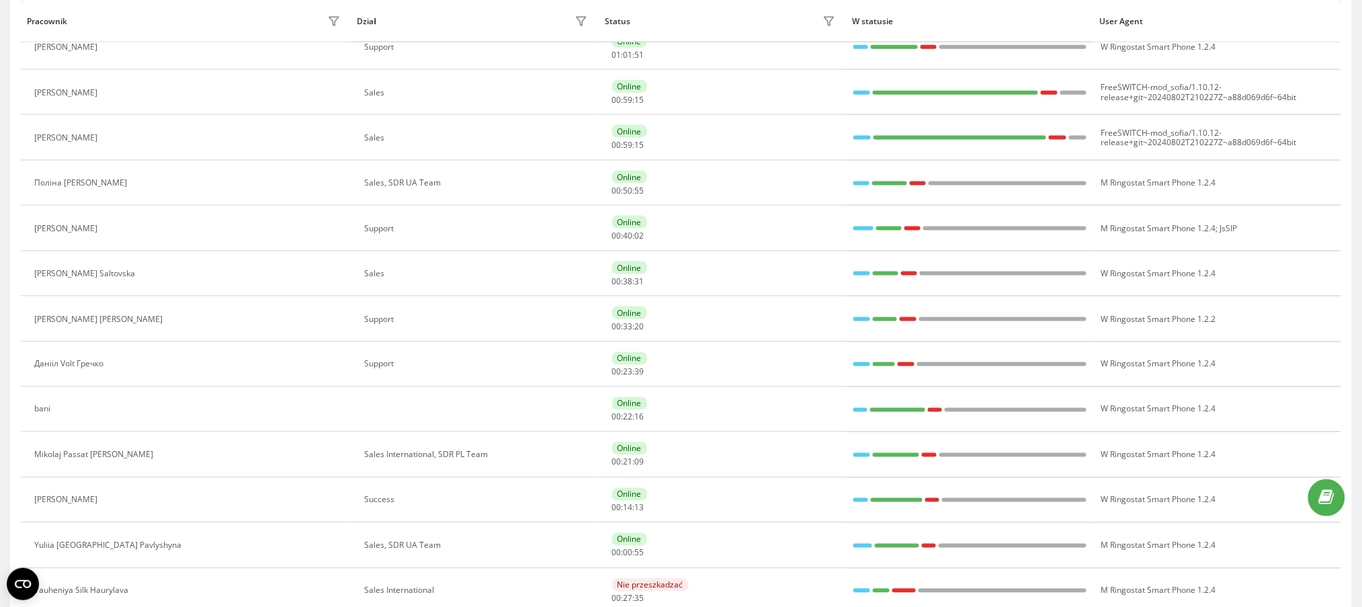
scroll to position [714, 0]
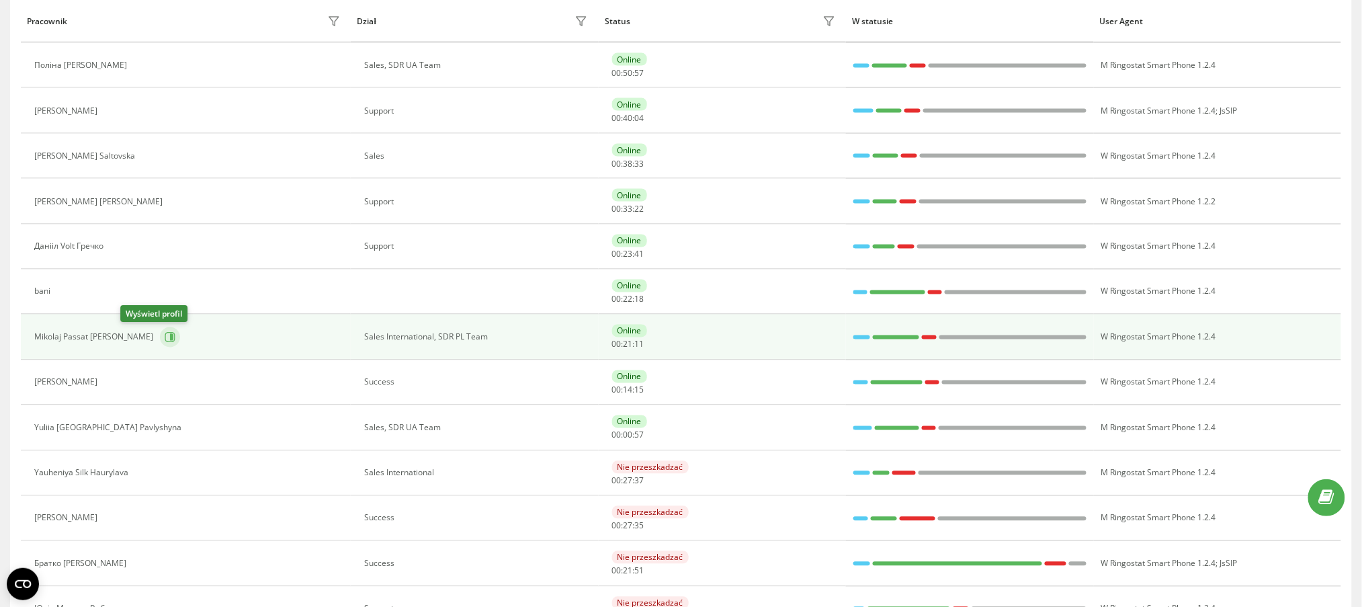
click at [165, 337] on icon at bounding box center [170, 337] width 11 height 11
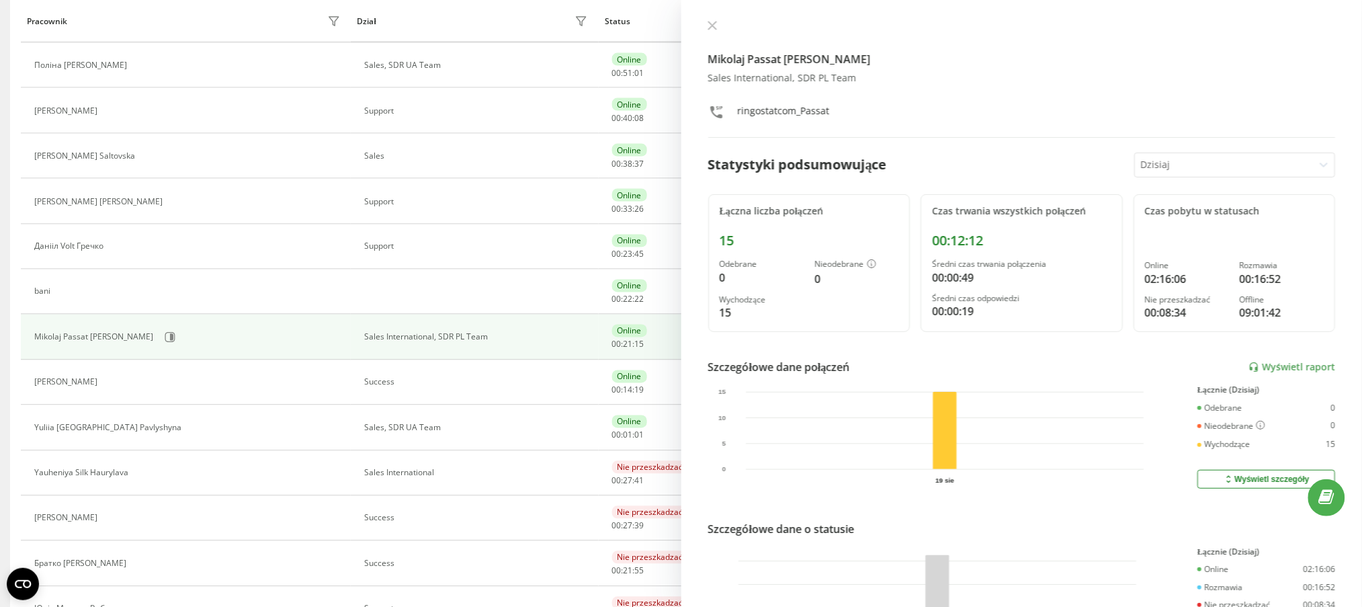
click at [1172, 150] on div "Mikolaj Passat Cwikla Sales International, SDR PL Team ringostatcom_Passat Stat…" at bounding box center [1021, 303] width 681 height 607
click at [1180, 171] on div at bounding box center [1224, 164] width 168 height 15
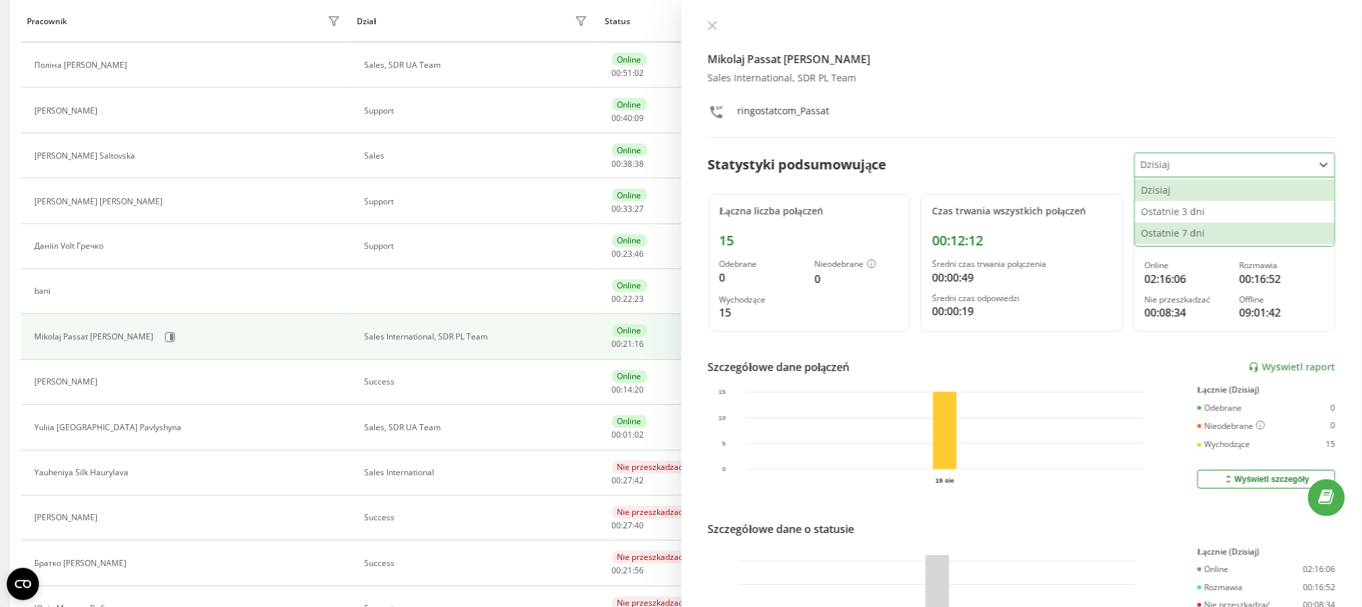
click at [1155, 236] on div "Ostatnie 7 dni" at bounding box center [1235, 232] width 200 height 21
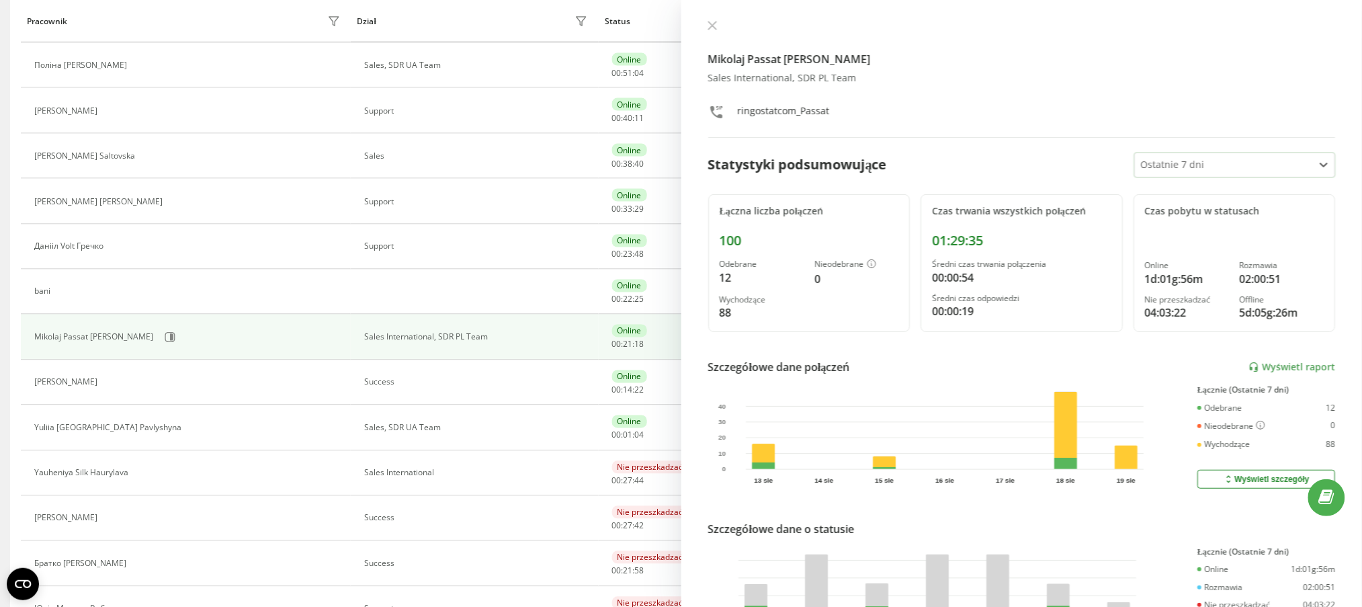
click at [1030, 173] on div "Statystyki podsumowujące option Ostatnie 7 dni, selected. Ostatnie 7 dni" at bounding box center [1021, 164] width 627 height 25
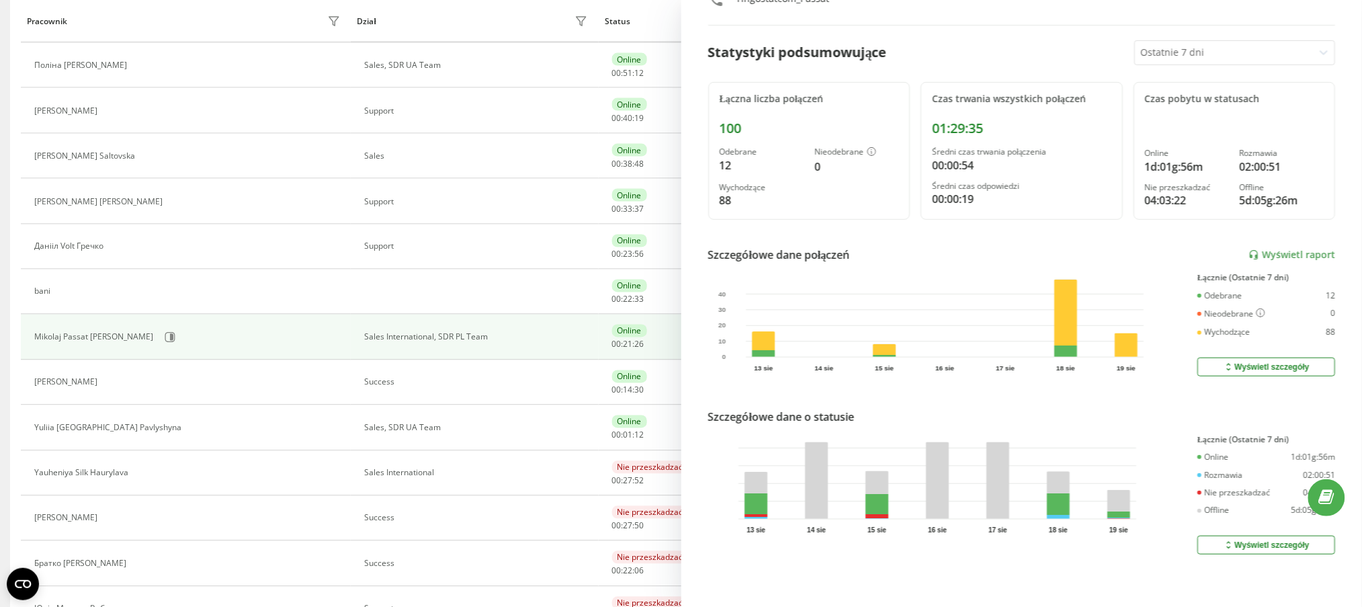
scroll to position [124, 0]
click at [1252, 539] on div "Wyświetl szczegóły" at bounding box center [1266, 544] width 86 height 11
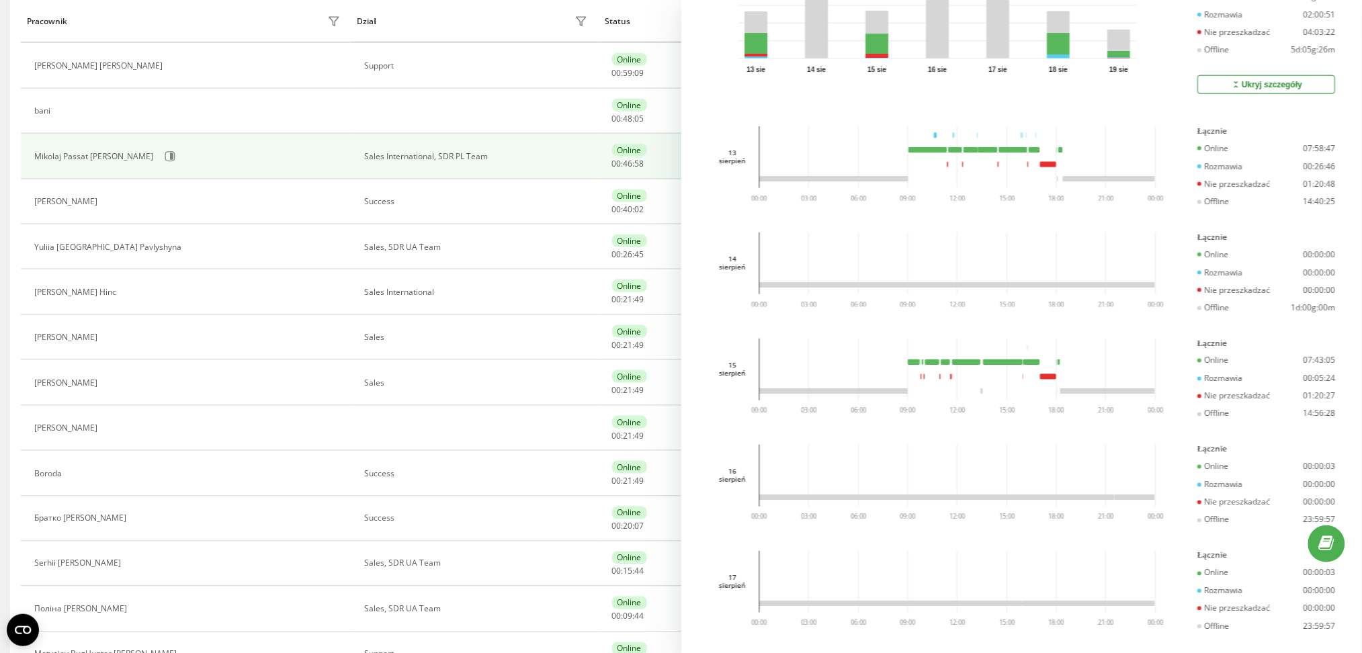
scroll to position [351, 0]
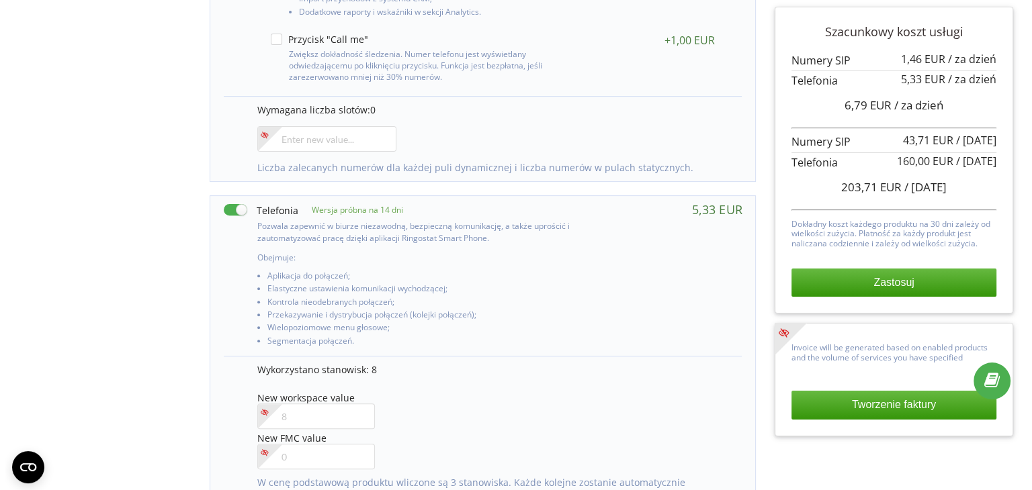
scroll to position [544, 0]
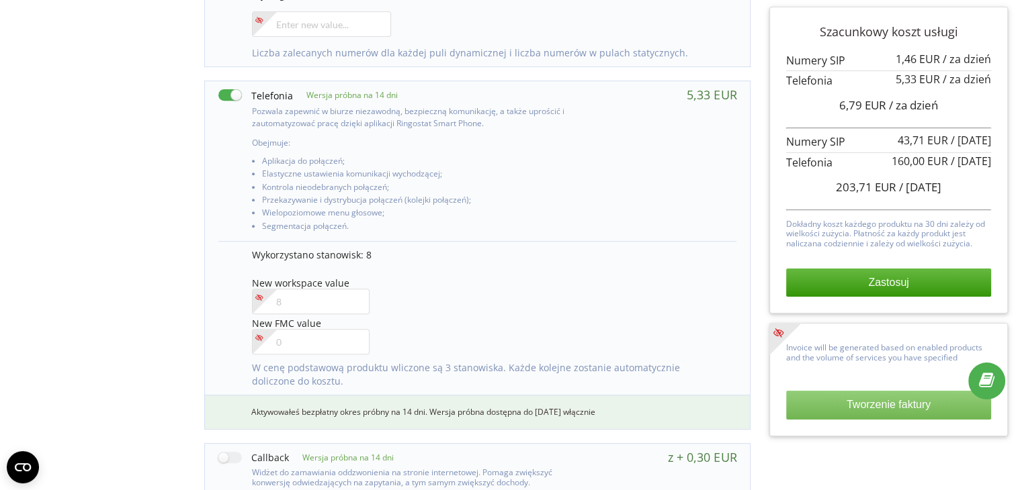
click at [895, 414] on button "Tworzenie faktury" at bounding box center [888, 405] width 205 height 28
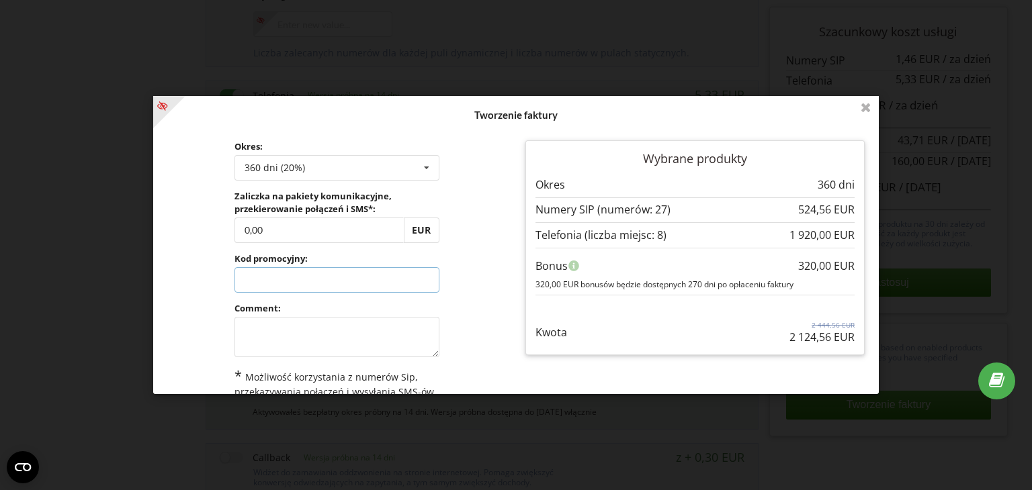
click at [293, 267] on input "text" at bounding box center [336, 280] width 205 height 26
type input "zzii-ovzo"
click at [215, 221] on div "Przetwarzanie... Tworzenie faktury Okres: 360 dni (20%) Doładuj saldo bez przed…" at bounding box center [516, 245] width 726 height 298
drag, startPoint x: 307, startPoint y: 228, endPoint x: 150, endPoint y: 253, distance: 158.5
click at [150, 253] on div "Nowe warunki zaczną obowiązywać od 2025-09-01. Na tej stronie możesz zmienić ze…" at bounding box center [516, 245] width 1032 height 490
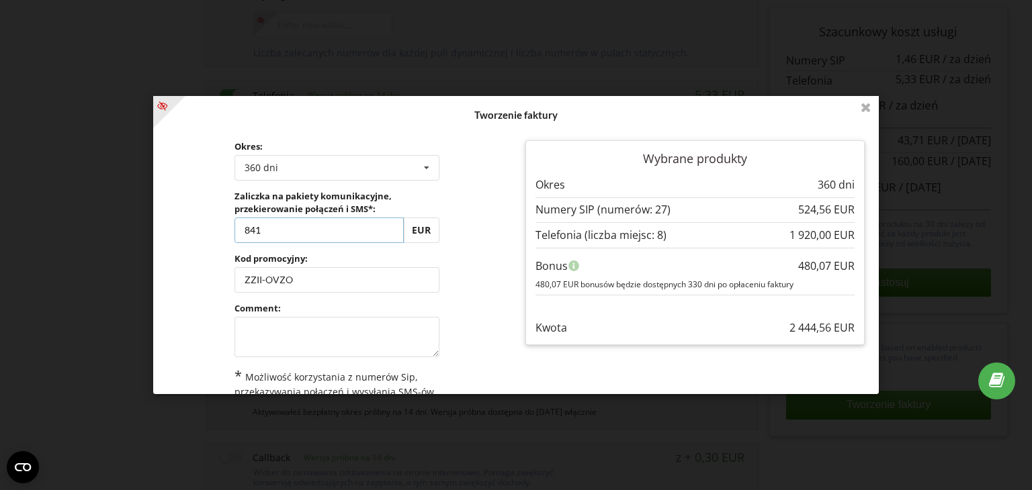
type input "841"
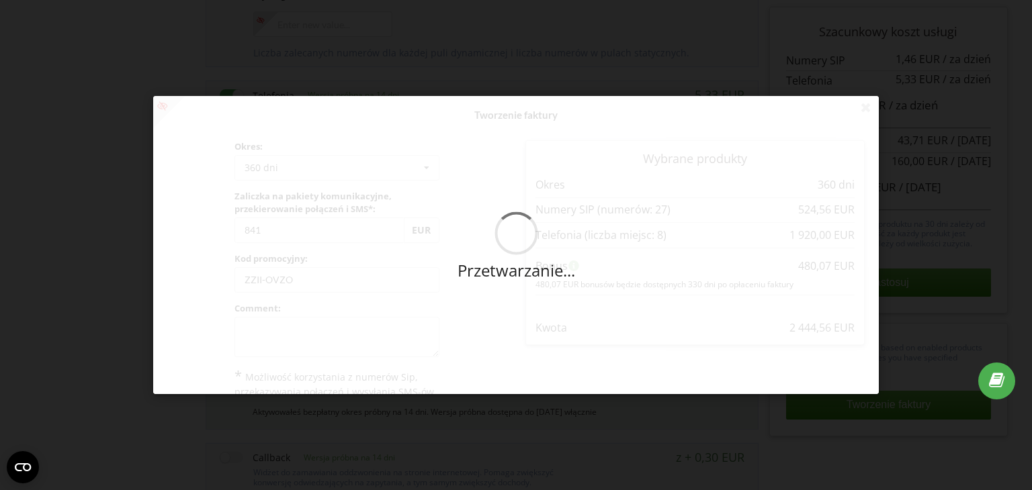
click at [210, 240] on div "Przetwarzanie... Tworzenie faktury Okres: 360 dni Doładuj saldo bez przedłużani…" at bounding box center [516, 245] width 726 height 298
click at [301, 320] on div "Przetwarzanie..." at bounding box center [516, 245] width 726 height 298
click at [312, 338] on div "Przetwarzanie..." at bounding box center [516, 245] width 726 height 298
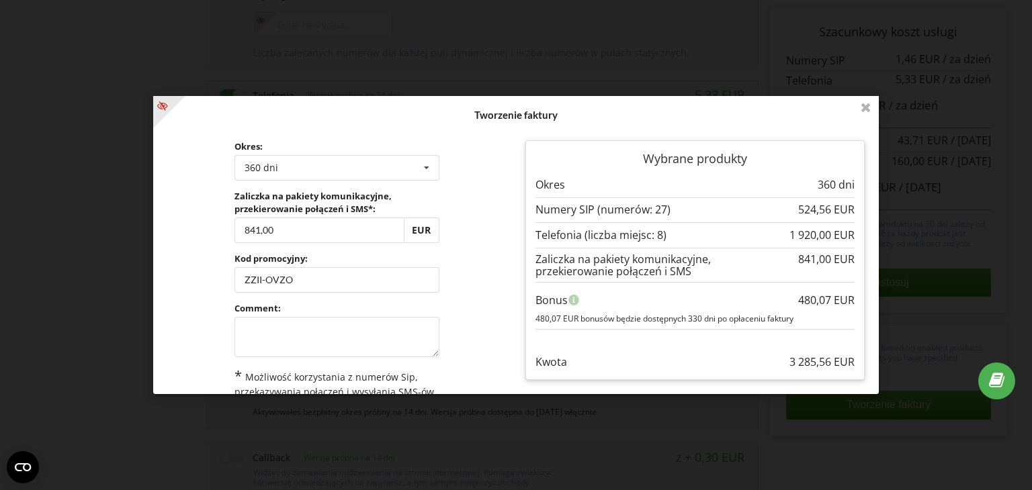
click at [298, 336] on div "Przetwarzanie..." at bounding box center [516, 245] width 726 height 298
click at [281, 335] on textarea at bounding box center [336, 337] width 205 height 40
type textarea "."
click at [194, 319] on div "Okres: 360 dni Doładuj saldo bez przedłużania 30 dni 90 dni ." at bounding box center [337, 307] width 358 height 352
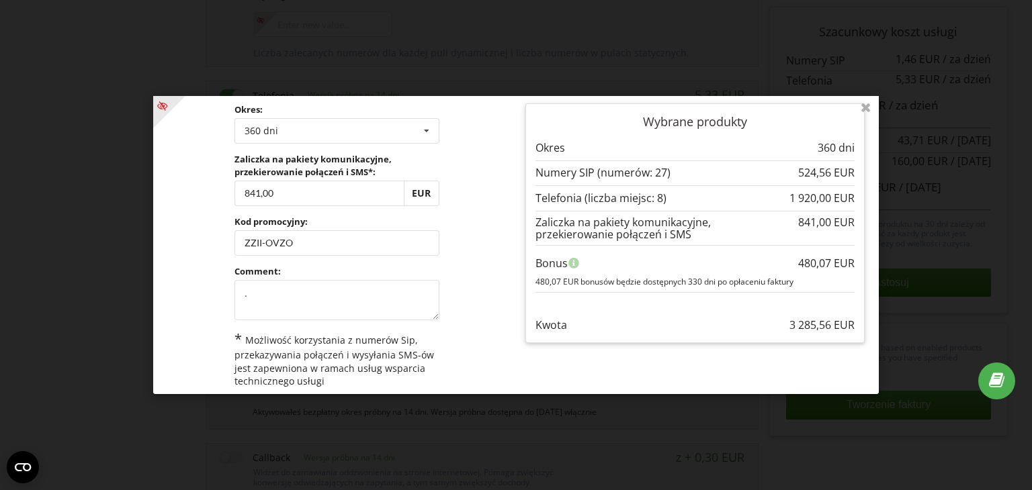
scroll to position [67, 0]
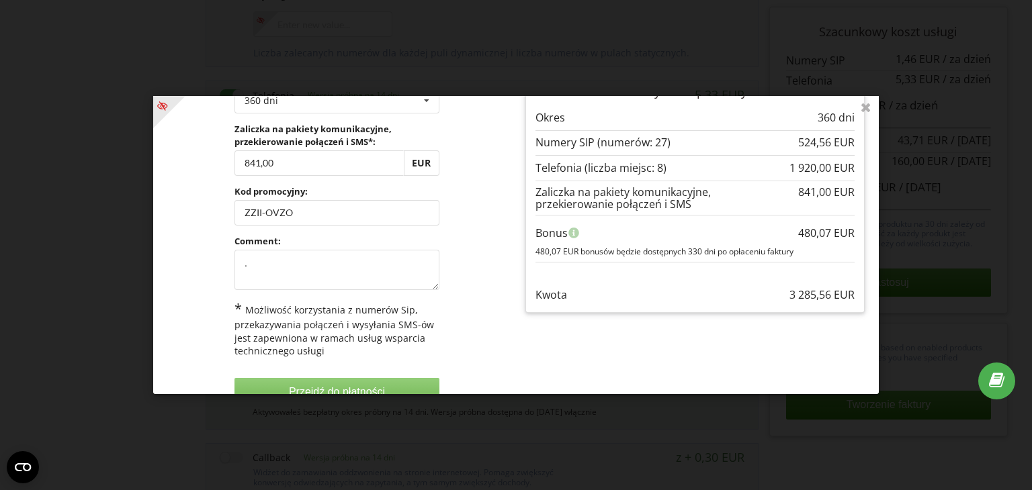
click at [350, 384] on button "Przejdź do płatności" at bounding box center [336, 392] width 205 height 28
